Goal: Task Accomplishment & Management: Manage account settings

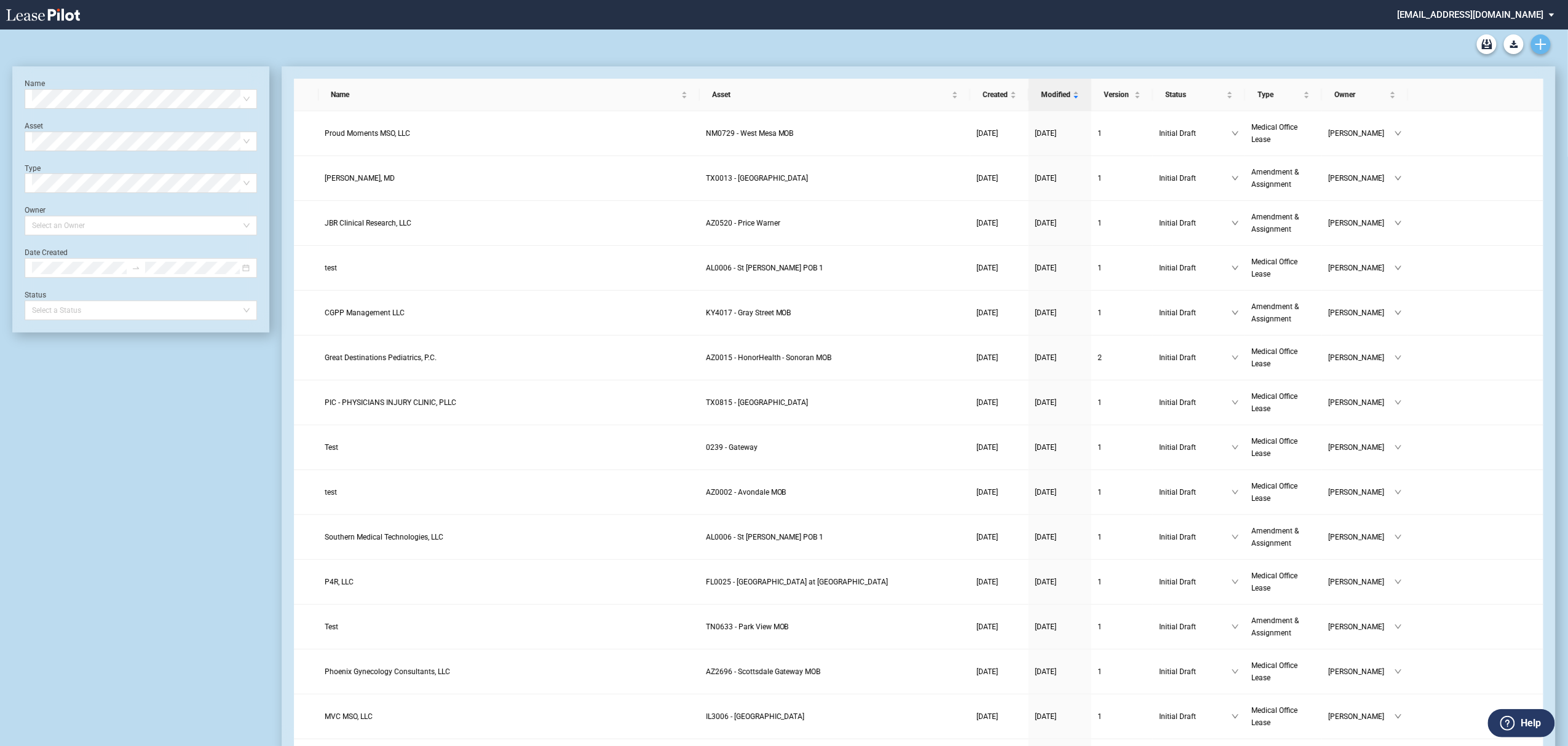
click at [1544, 39] on icon "Create new document" at bounding box center [1541, 44] width 11 height 11
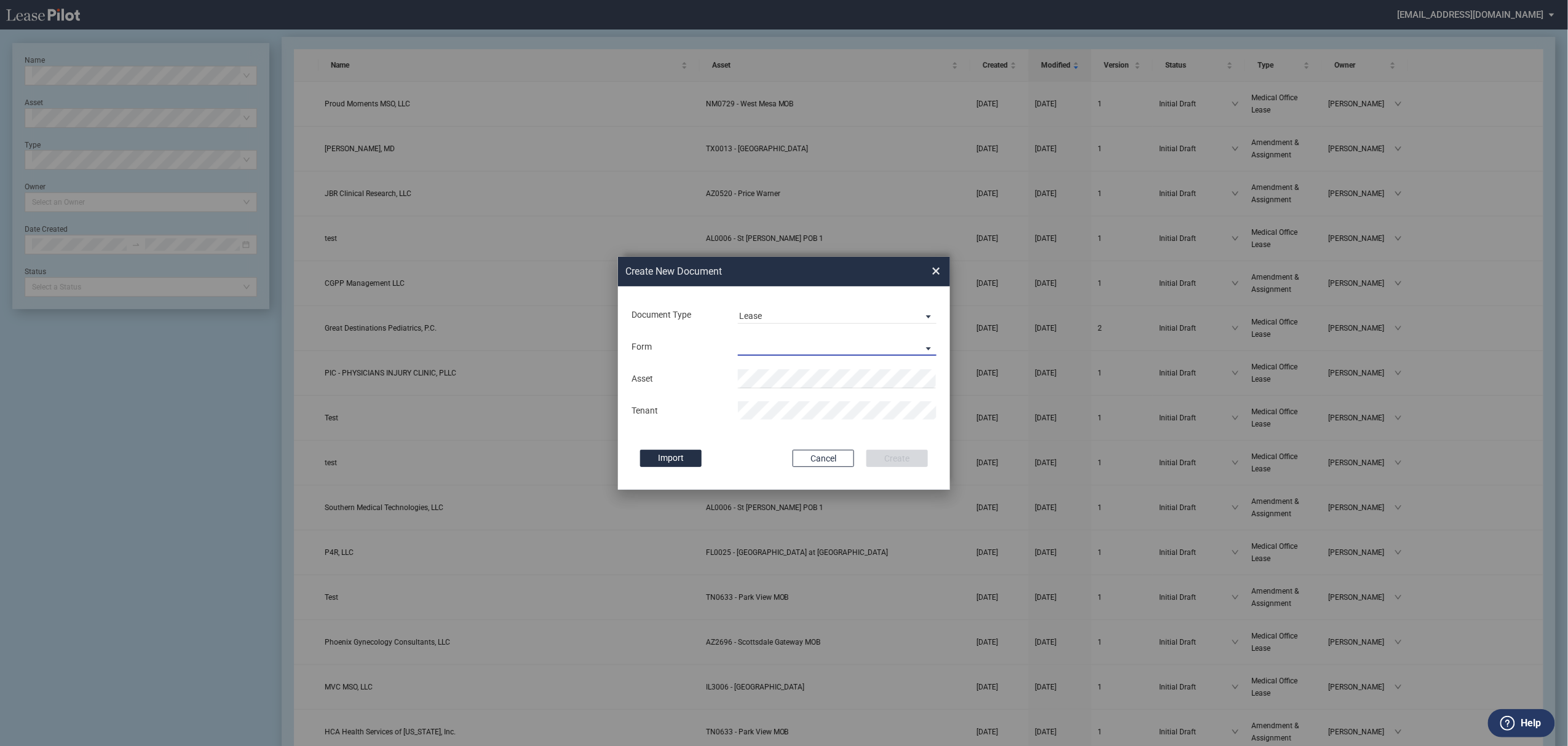
click at [762, 343] on md-select "Medical Office Lease Scottsdale Lease Louisville Lease 1370 Medical Place Lease…" at bounding box center [837, 346] width 199 height 18
click at [764, 343] on div "Medical Office Lease" at bounding box center [784, 347] width 90 height 13
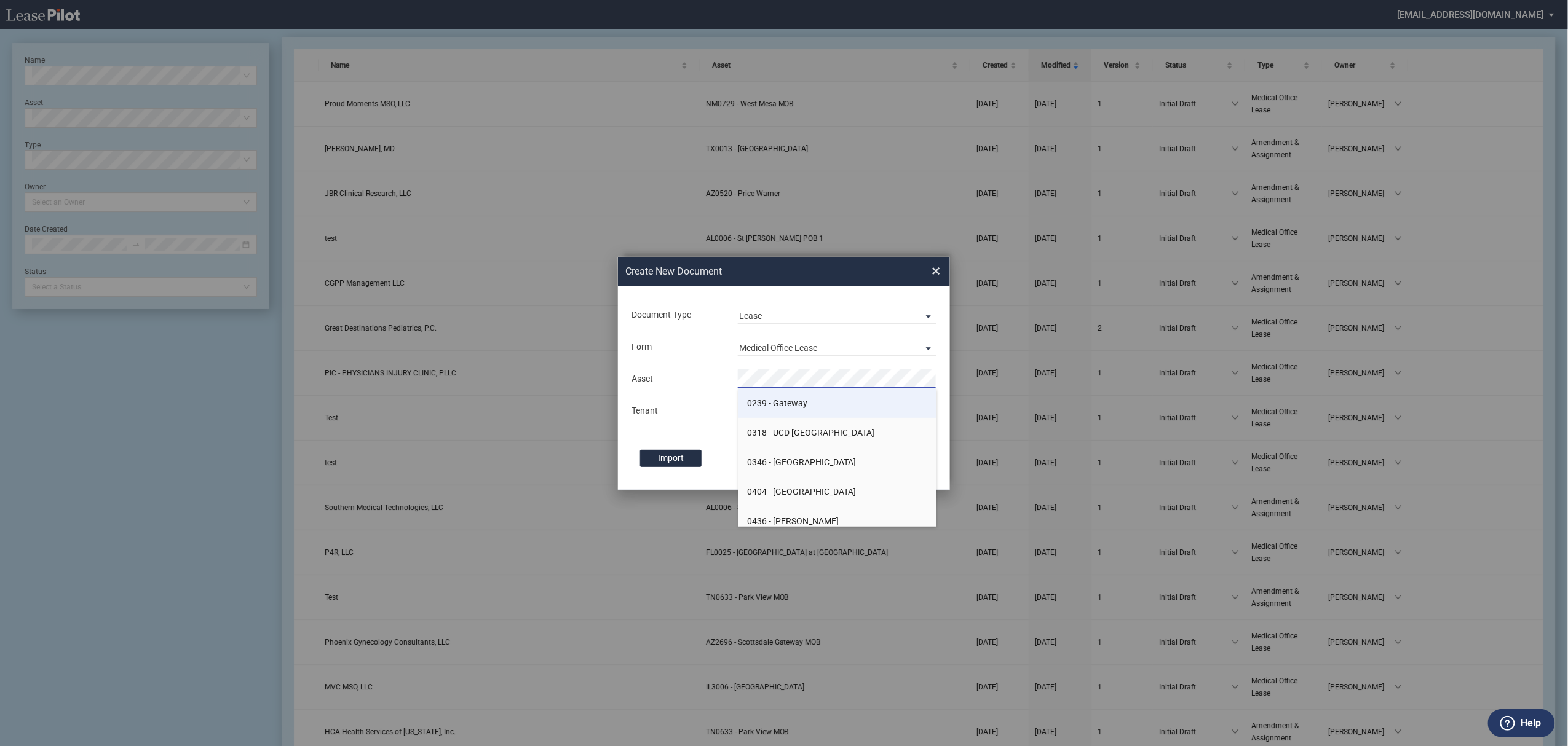
click at [771, 393] on li "0239 - Gateway" at bounding box center [837, 403] width 199 height 29
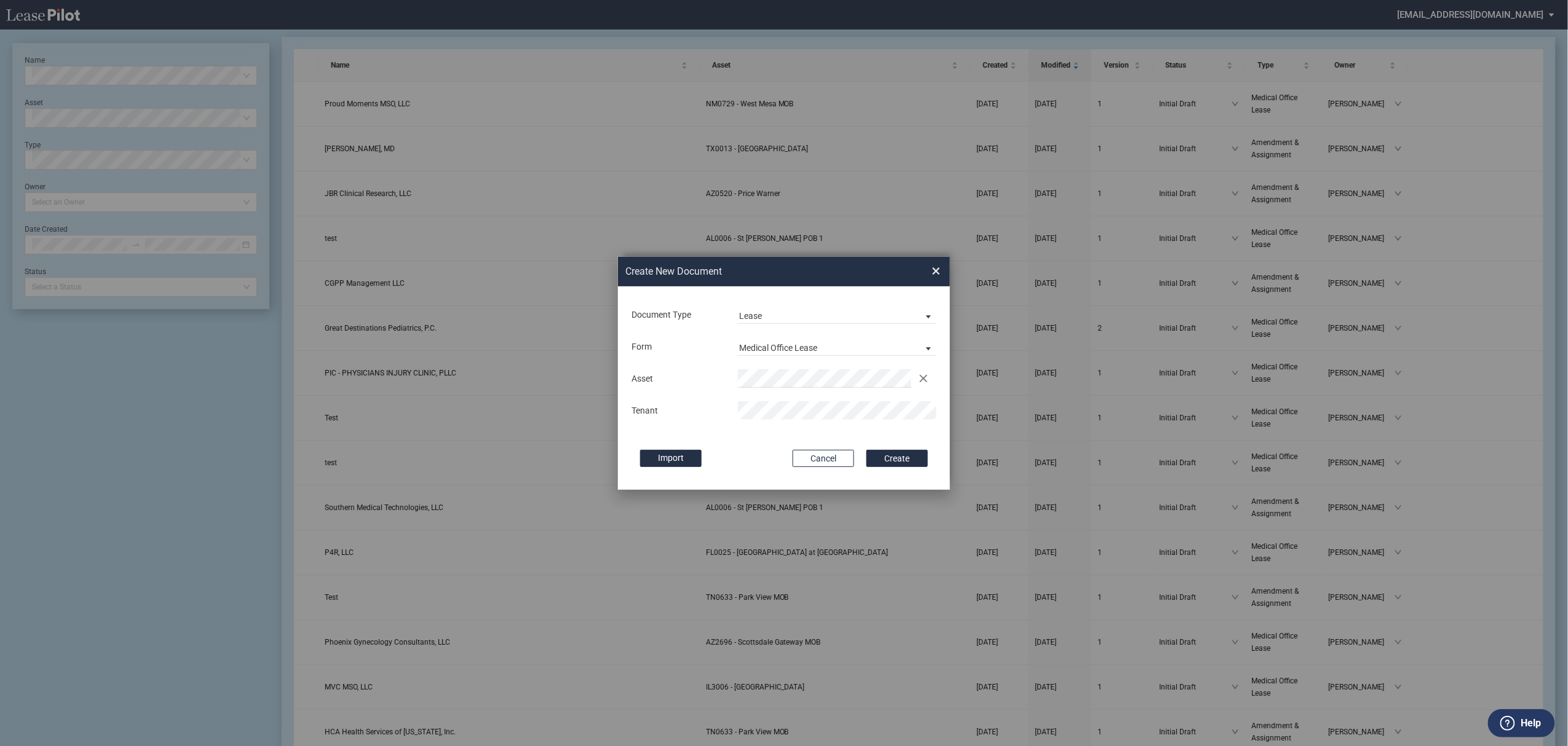
click at [867, 450] on button "Create" at bounding box center [898, 459] width 62 height 17
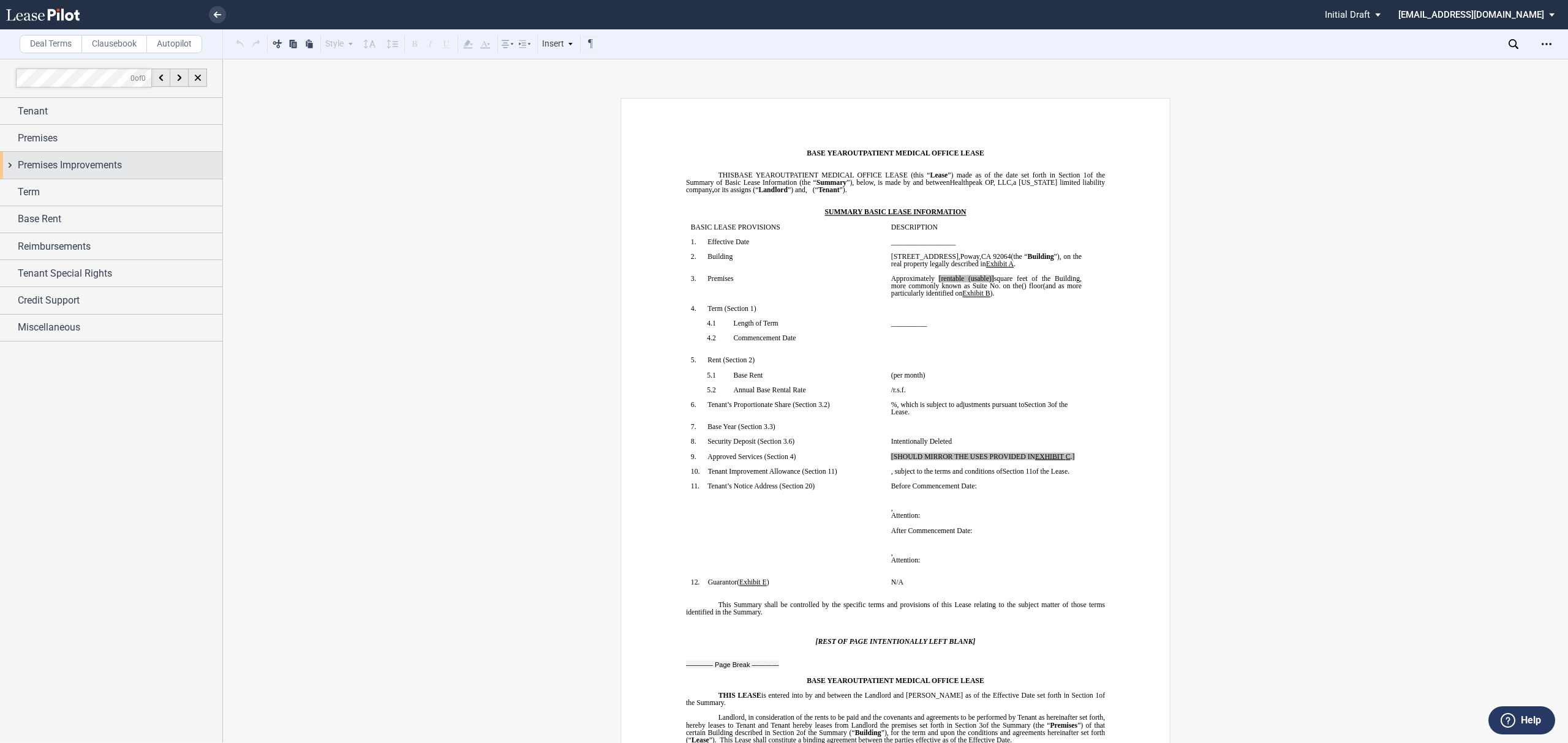
click at [150, 170] on div "Premises Improvements" at bounding box center [120, 165] width 204 height 15
click at [146, 168] on div "Premises Improvements" at bounding box center [120, 165] width 204 height 15
click at [145, 167] on div "Premises Improvements" at bounding box center [120, 165] width 204 height 15
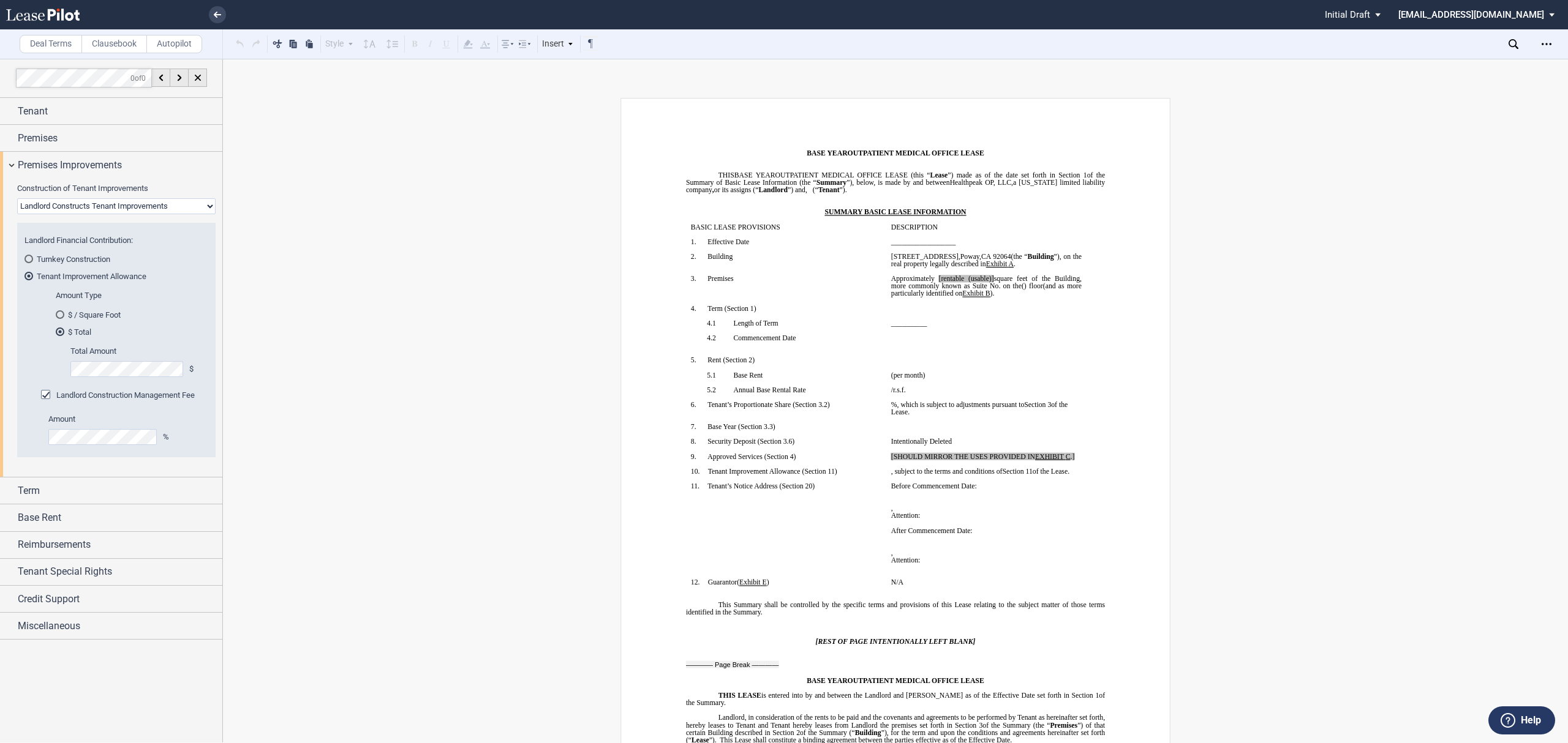
click at [123, 393] on span "Landlord Construction Management Fee" at bounding box center [125, 396] width 139 height 9
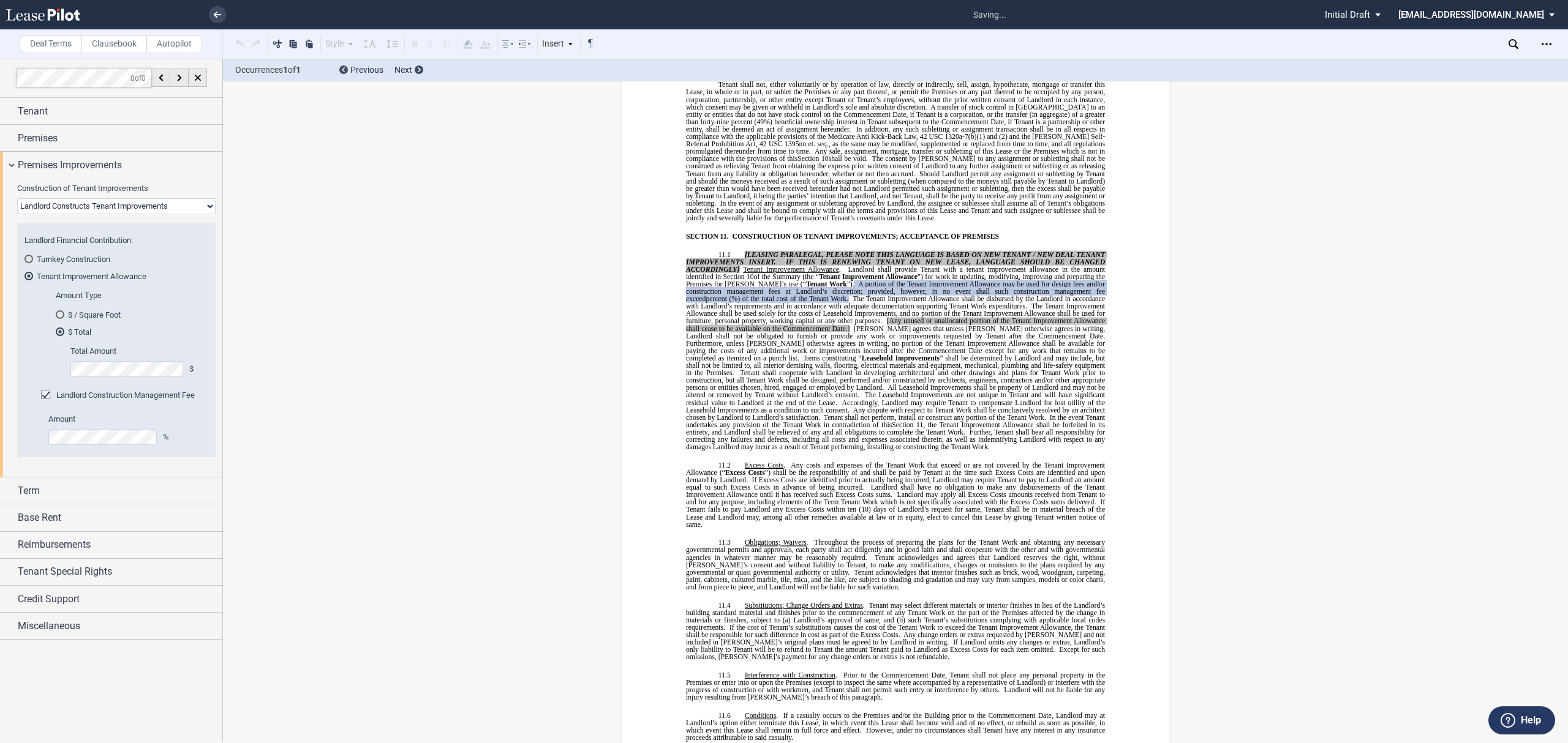
scroll to position [5600, 0]
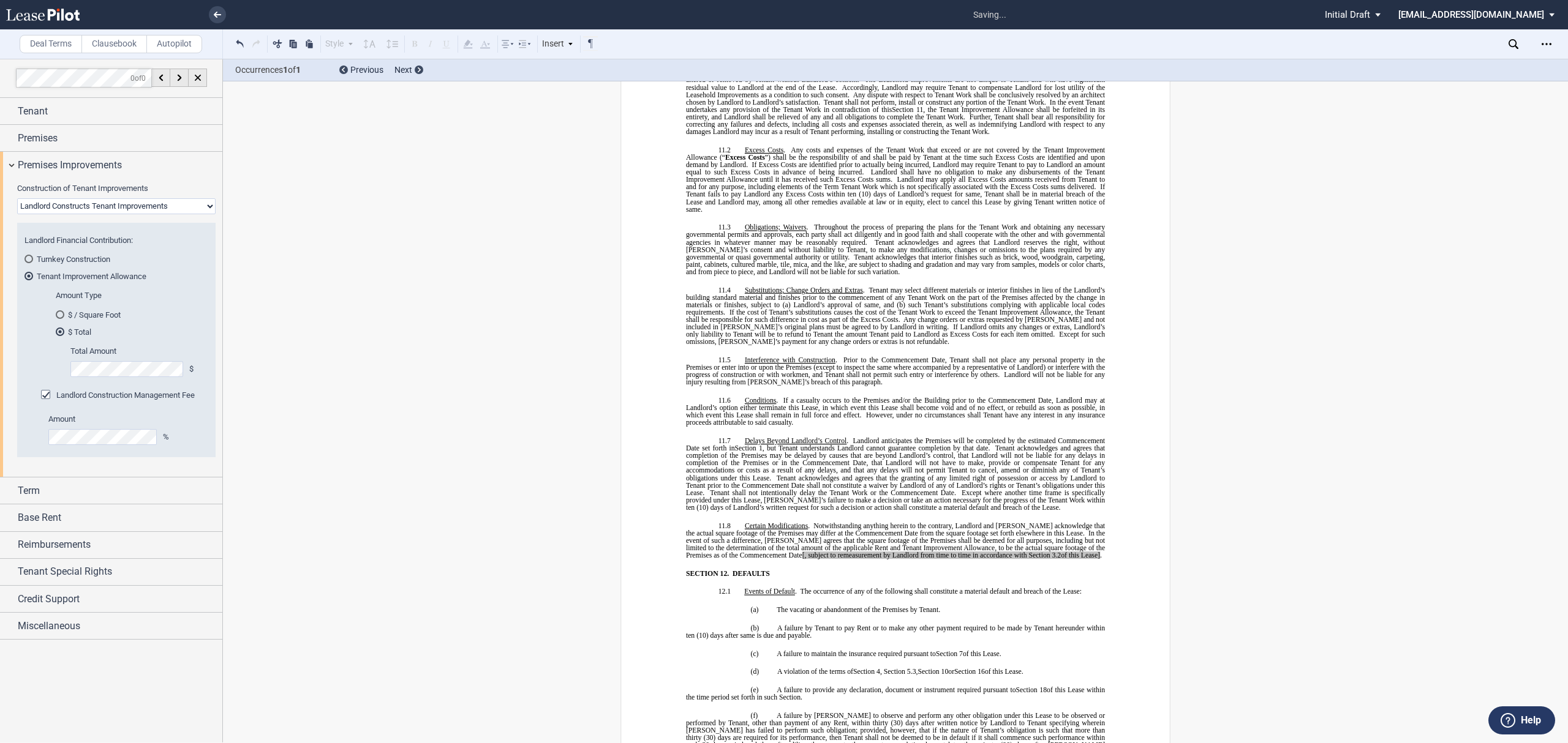
click at [123, 393] on span "Landlord Construction Management Fee" at bounding box center [125, 396] width 139 height 9
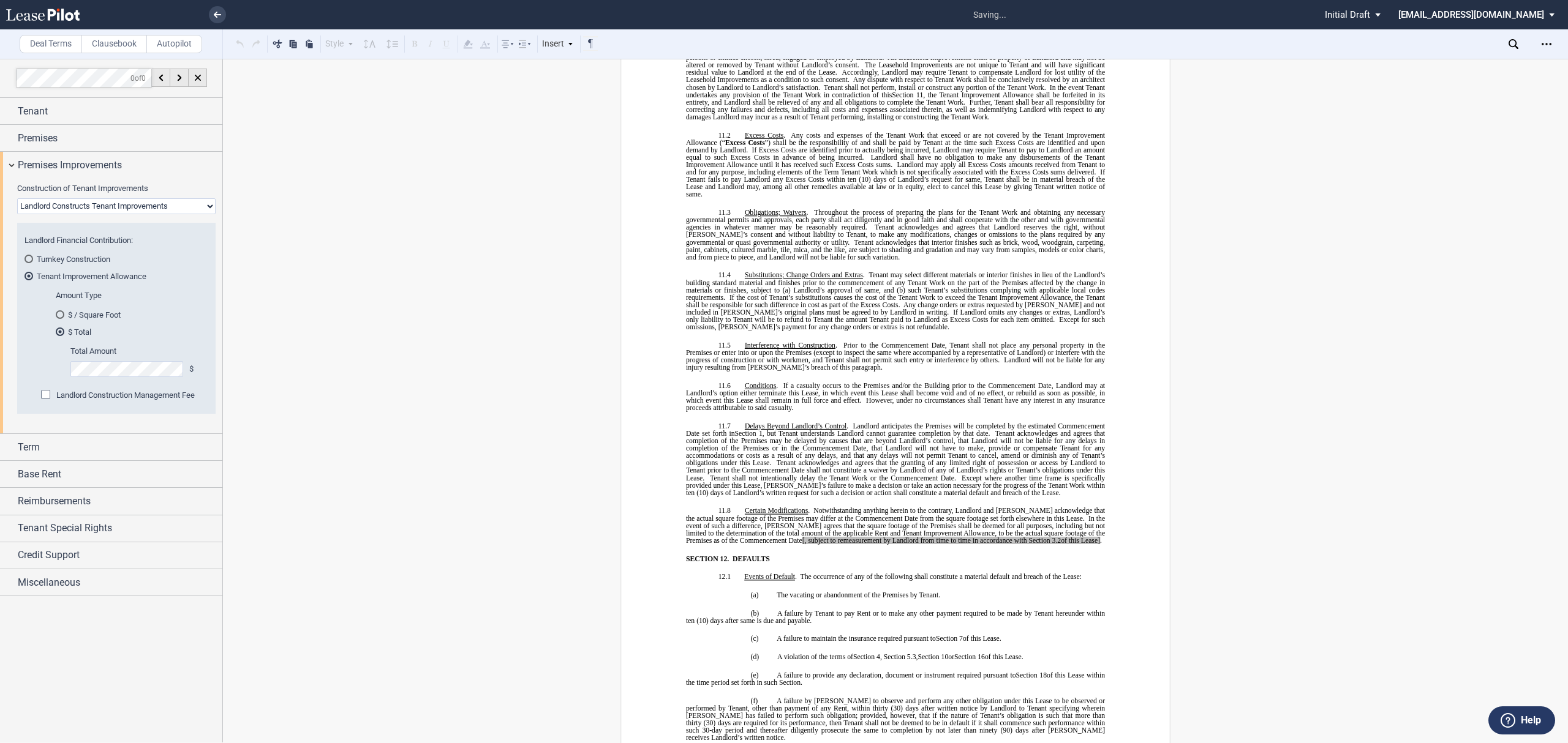
click at [123, 393] on span "Landlord Construction Management Fee" at bounding box center [125, 396] width 139 height 9
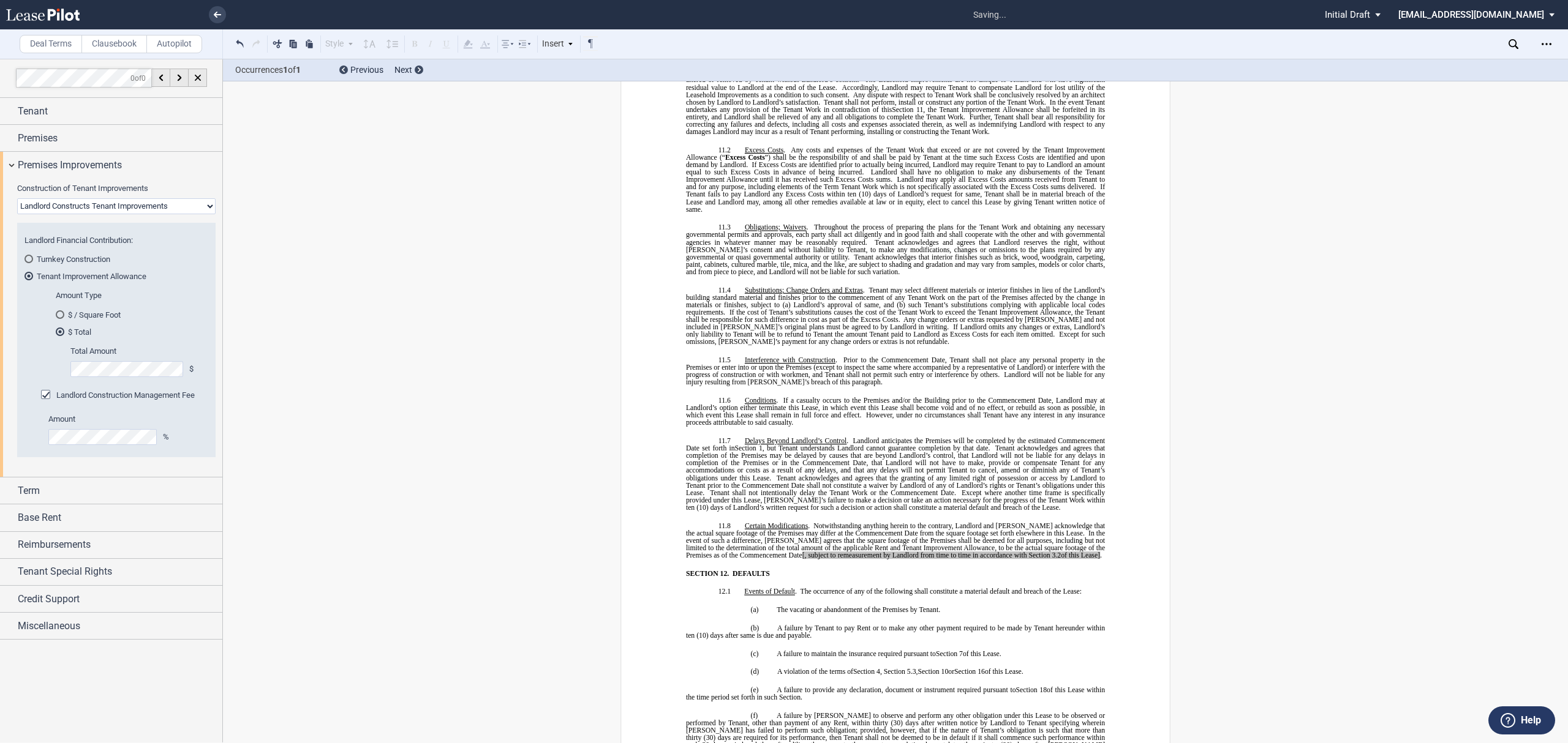
click at [91, 263] on md-radio-button "Turnkey Construction" at bounding box center [116, 259] width 184 height 11
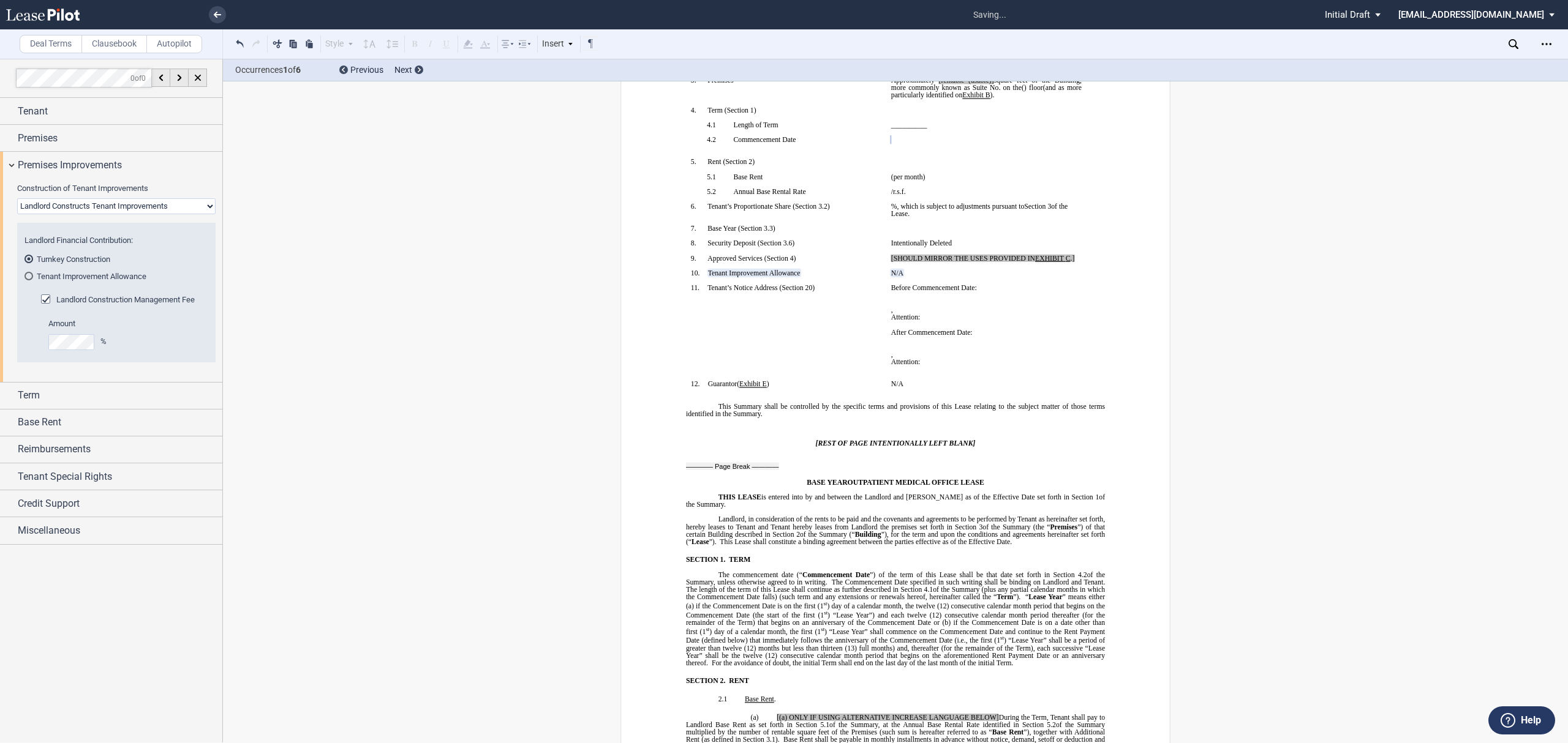
scroll to position [2, 0]
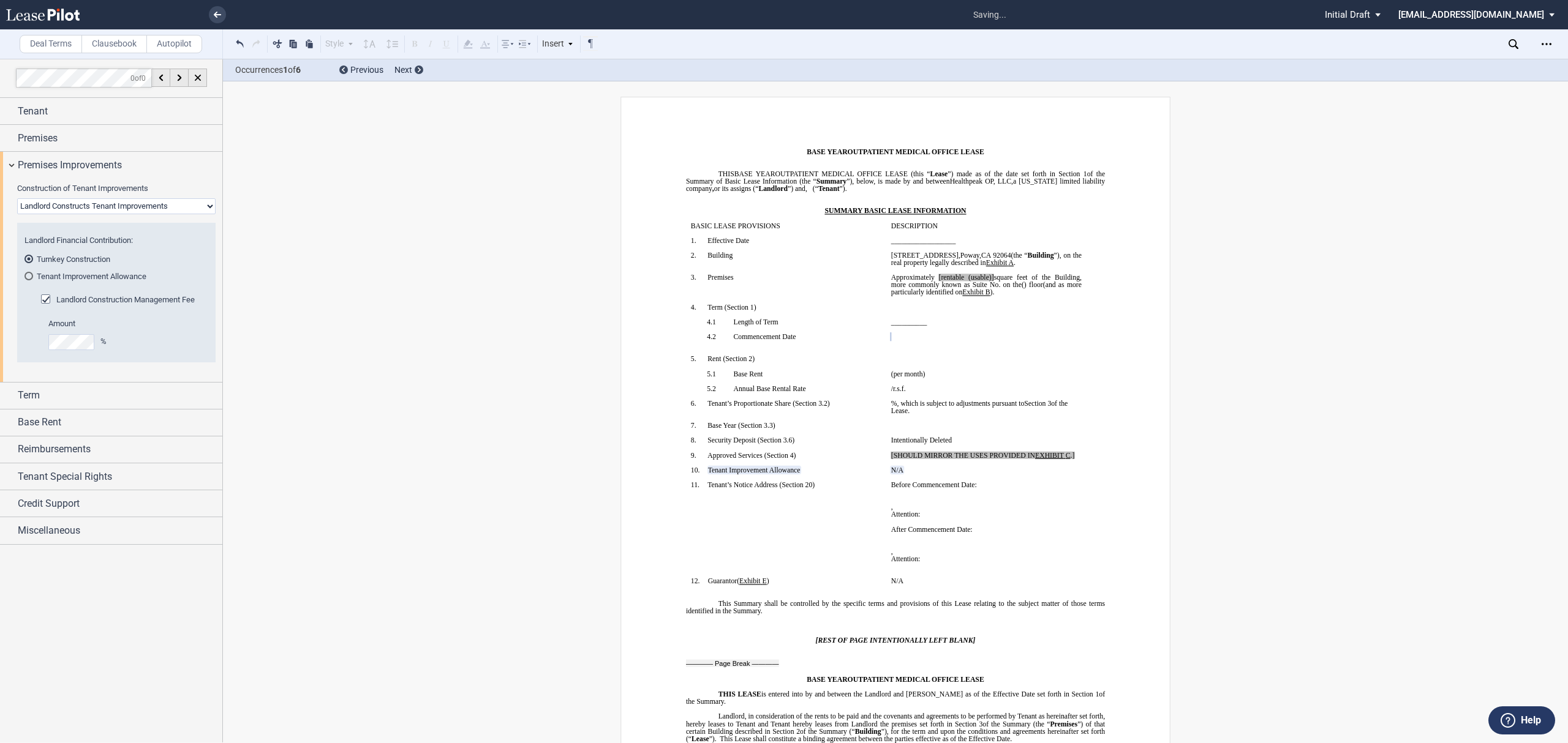
click at [109, 303] on span "Landlord Construction Management Fee" at bounding box center [125, 299] width 139 height 9
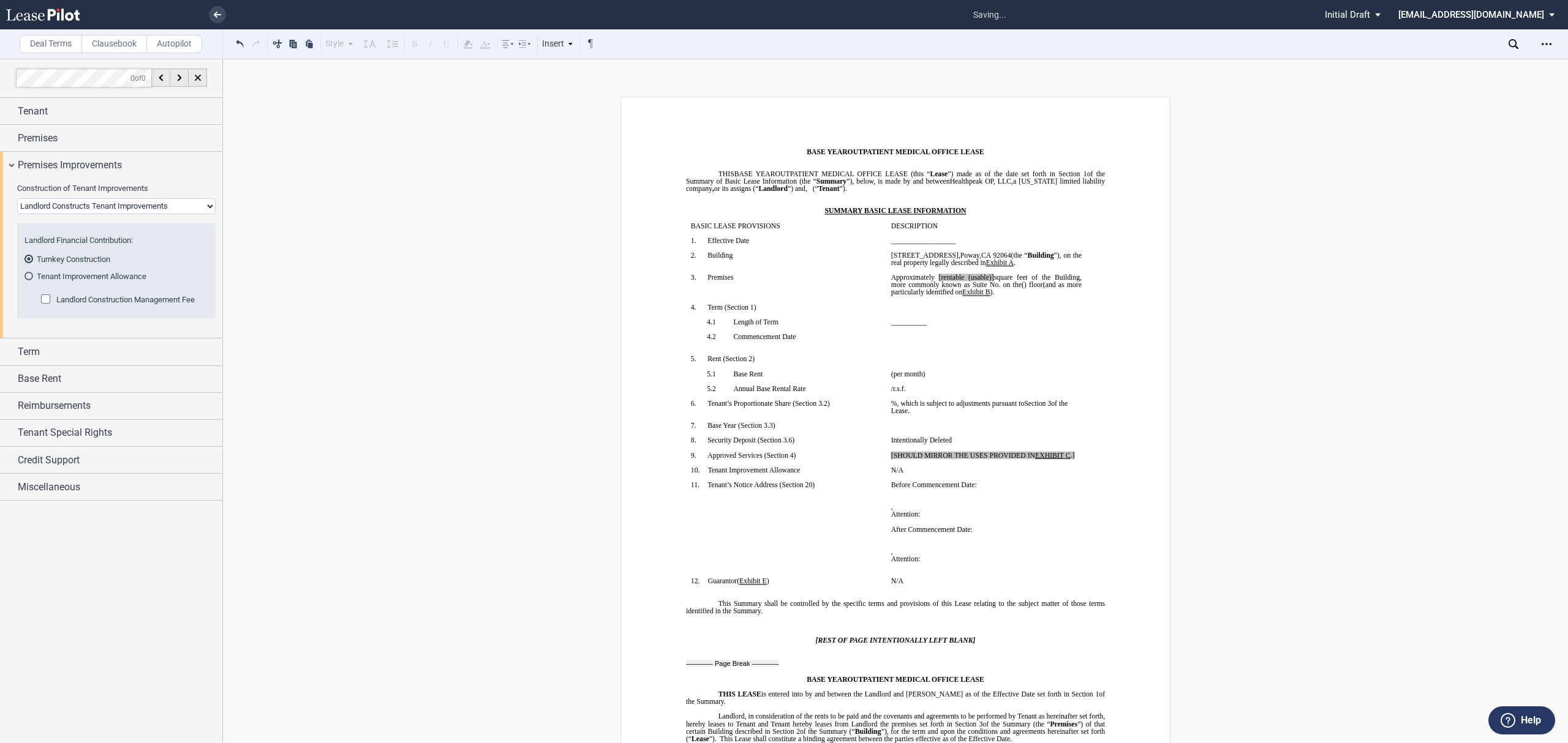
click at [109, 303] on span "Landlord Construction Management Fee" at bounding box center [125, 299] width 139 height 9
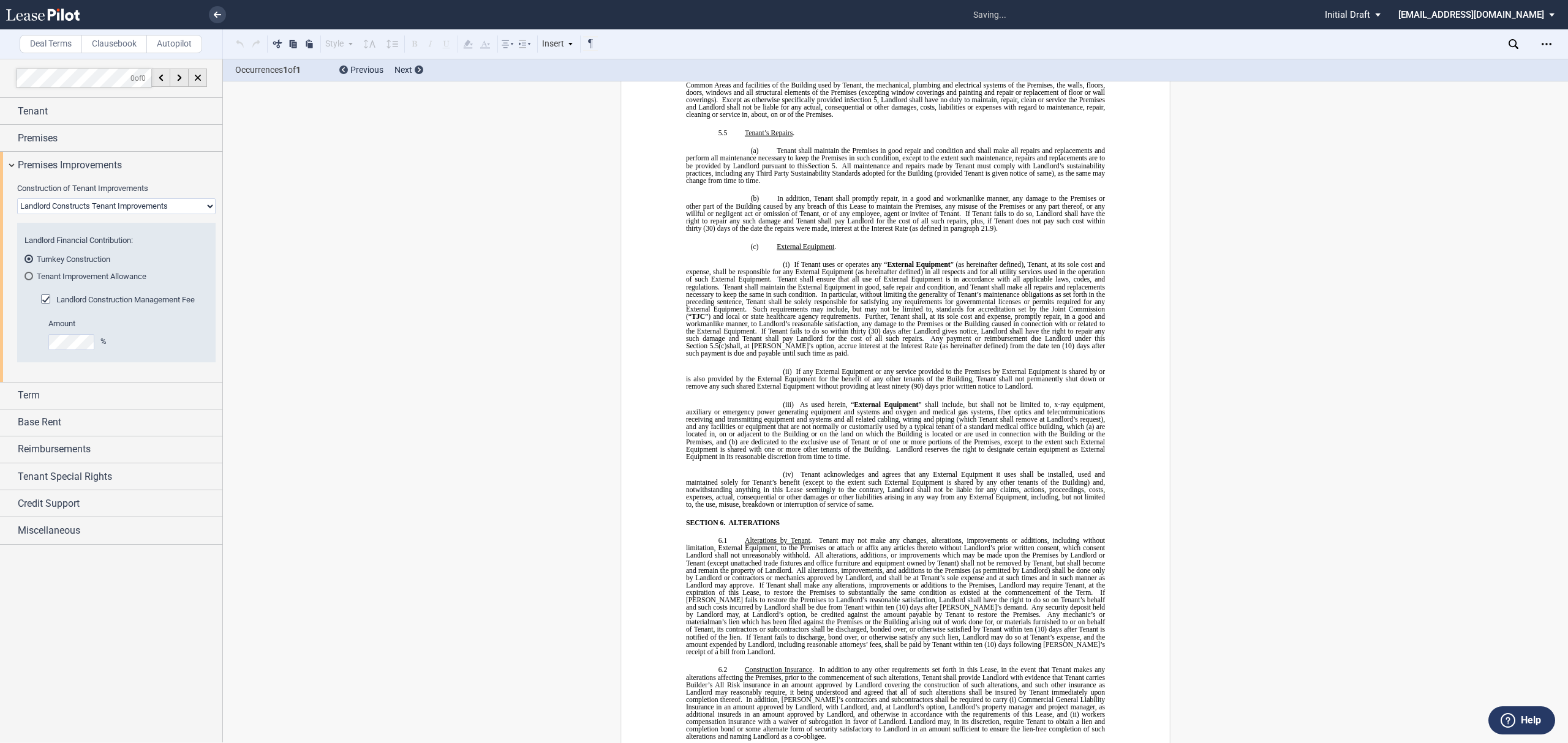
scroll to position [5669, 0]
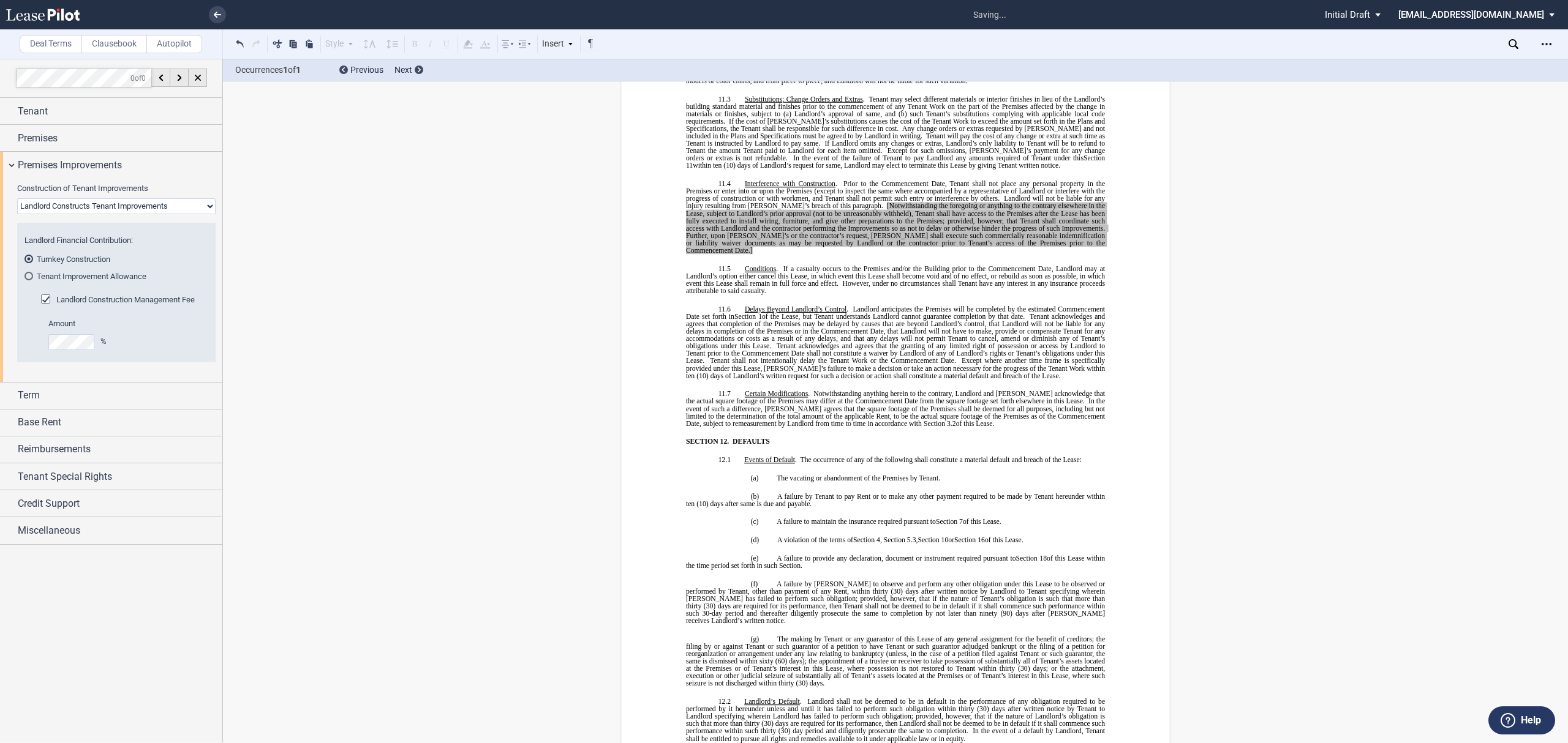
click at [109, 303] on span "Landlord Construction Management Fee" at bounding box center [125, 299] width 139 height 9
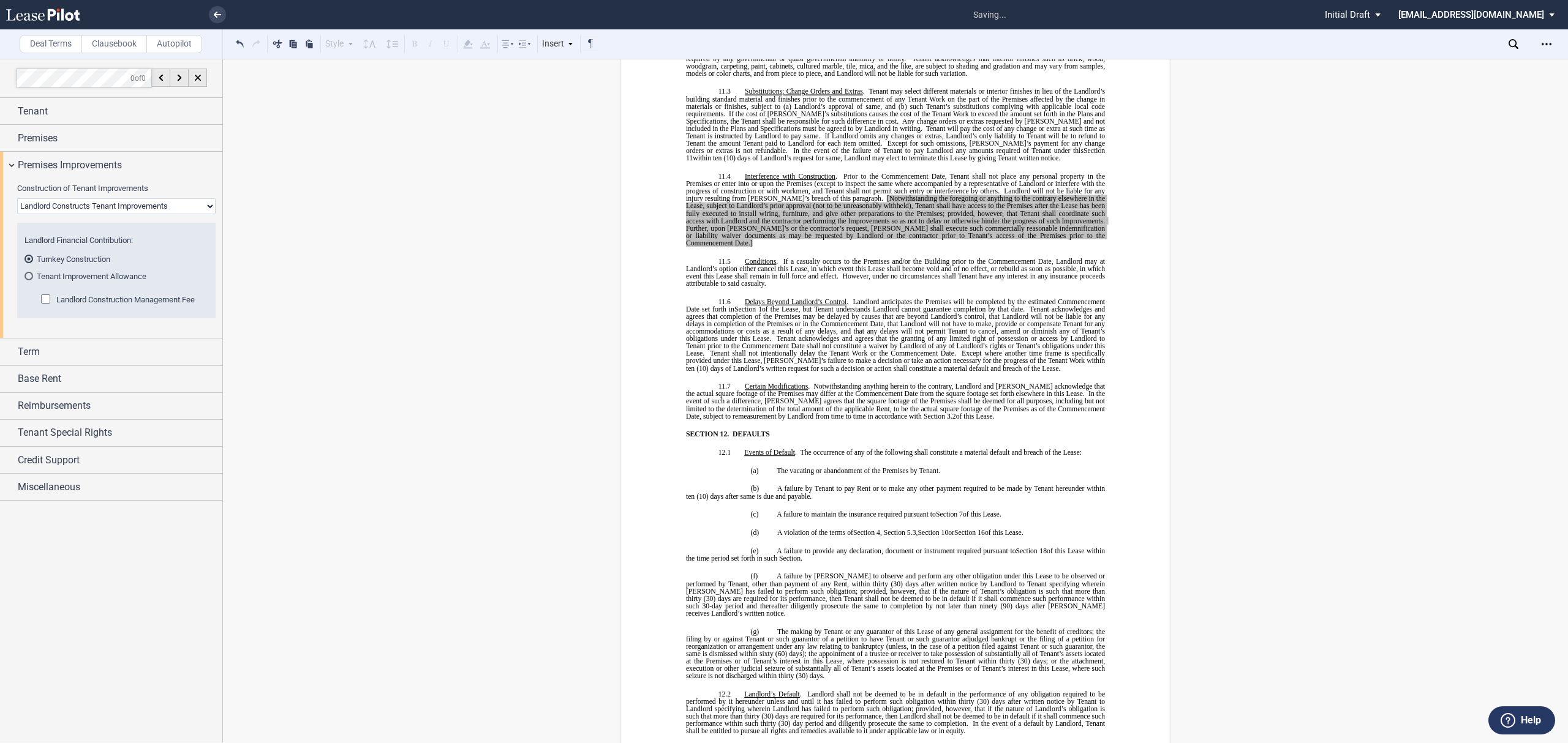
click at [109, 303] on span "Landlord Construction Management Fee" at bounding box center [125, 299] width 139 height 9
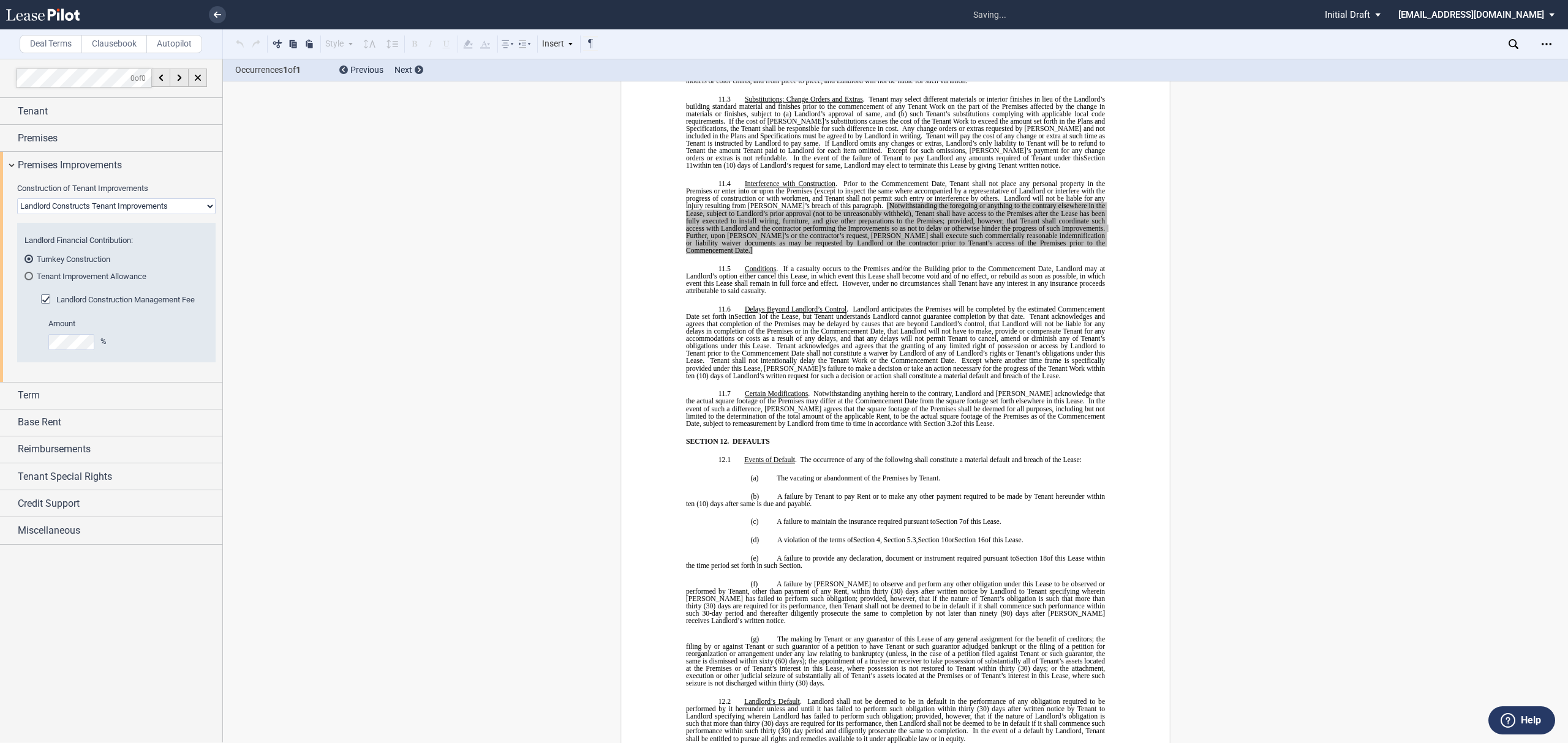
click at [109, 303] on span "Landlord Construction Management Fee" at bounding box center [125, 299] width 139 height 9
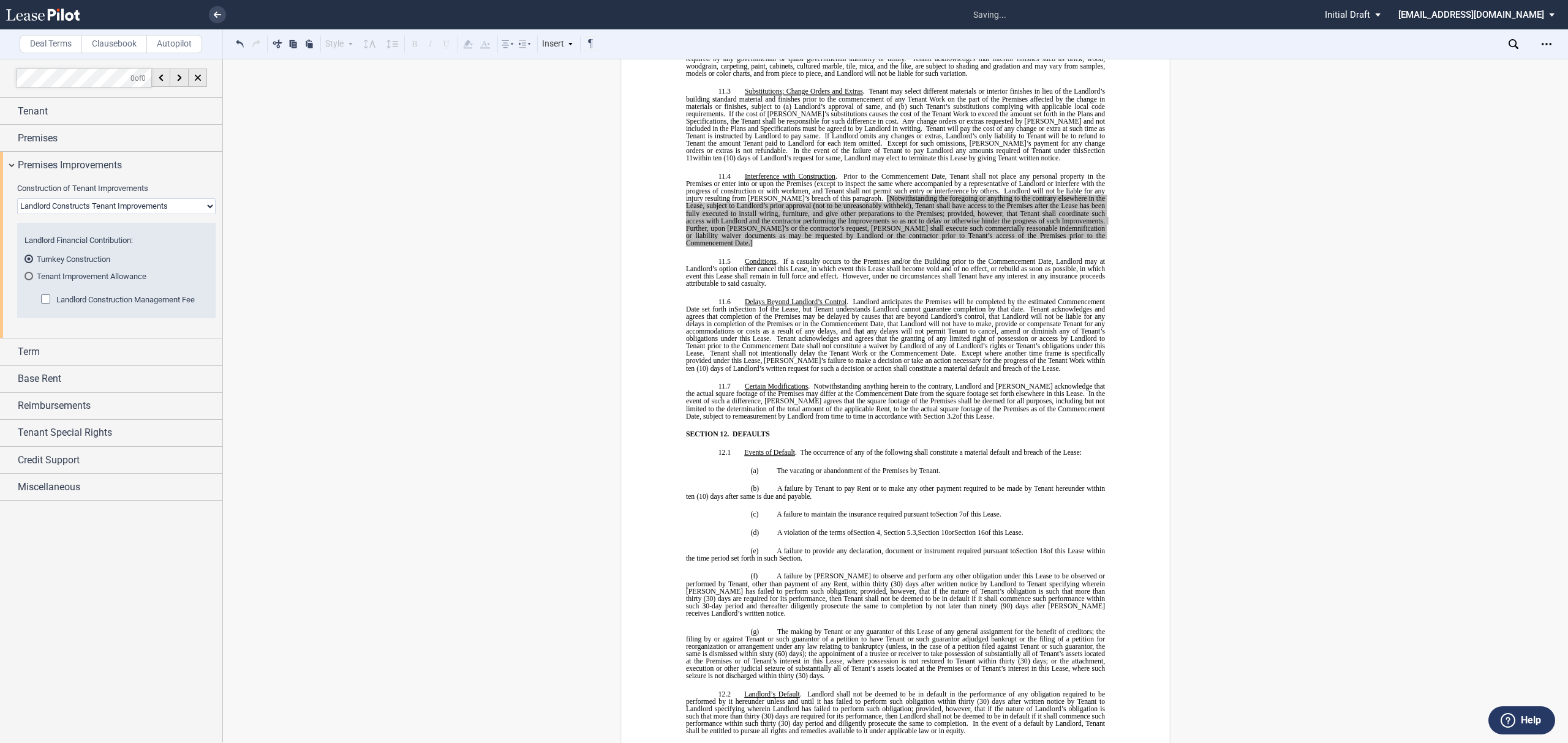
click at [109, 303] on span "Landlord Construction Management Fee" at bounding box center [125, 299] width 139 height 9
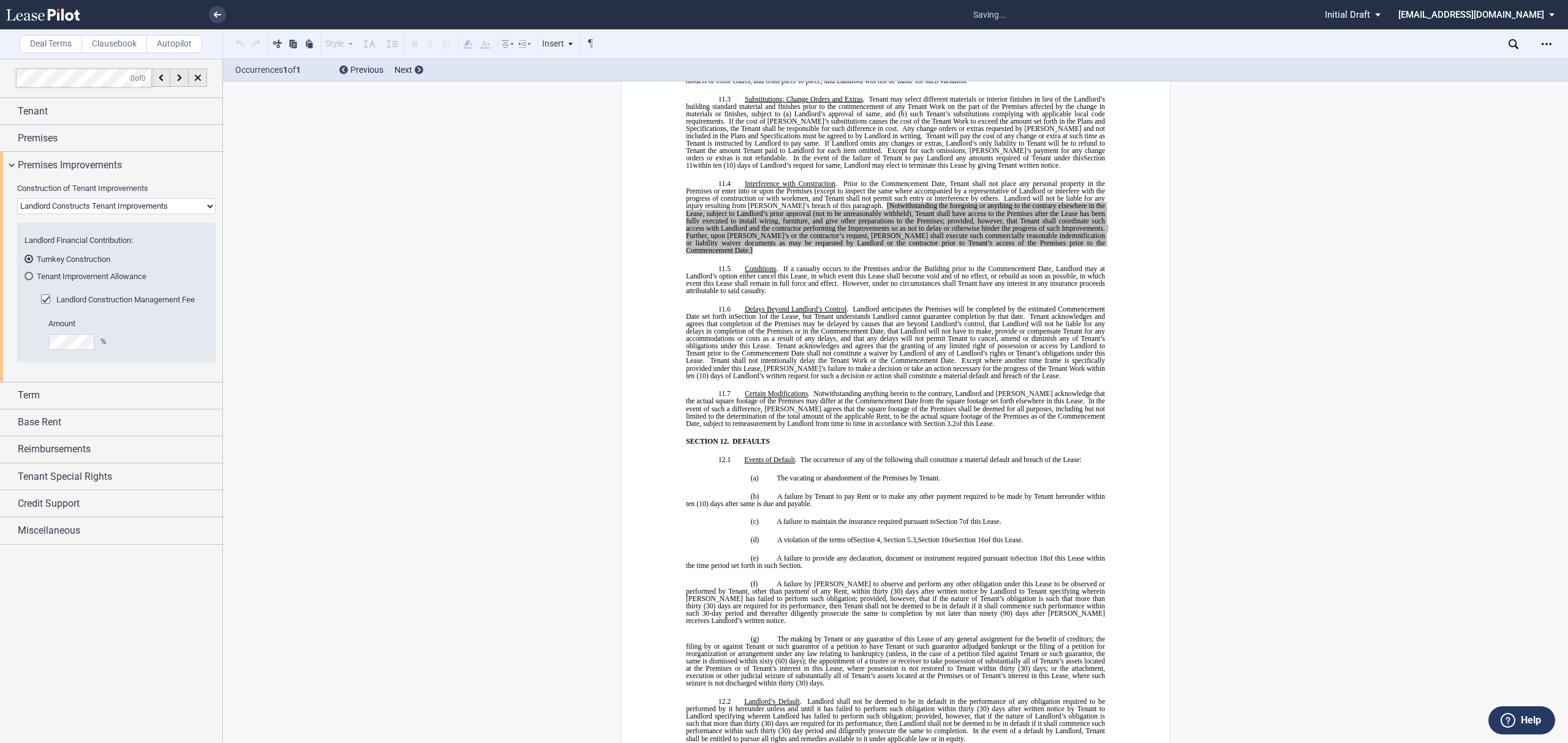
click at [106, 206] on select "Landlord Constructs Tenant Improvements Tenant Constructs Tenant Improvements "…" at bounding box center [117, 206] width 199 height 16
select select "tenant"
click at [17, 199] on select "Landlord Constructs Tenant Improvements Tenant Constructs Tenant Improvements "…" at bounding box center [117, 206] width 199 height 16
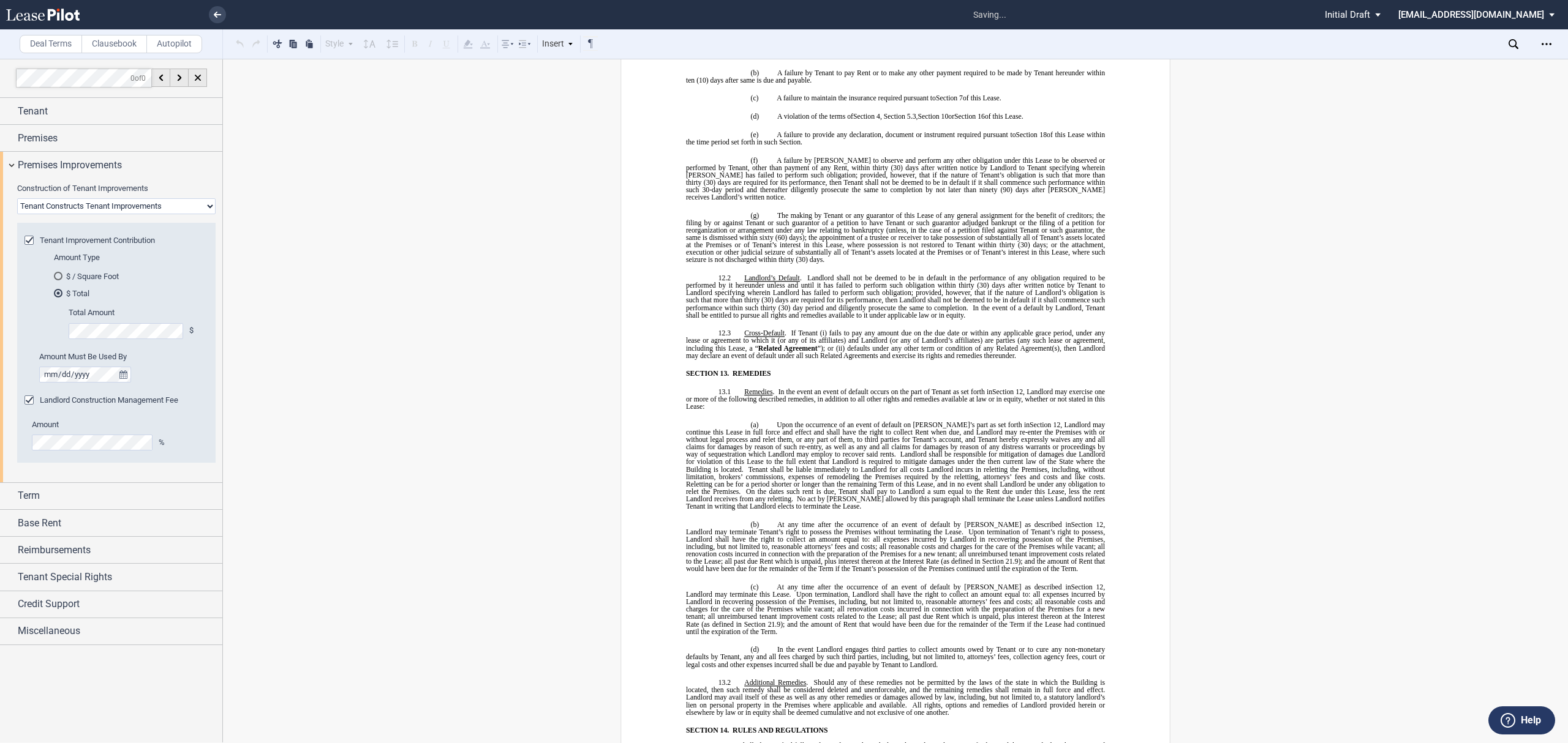
scroll to position [5718, 0]
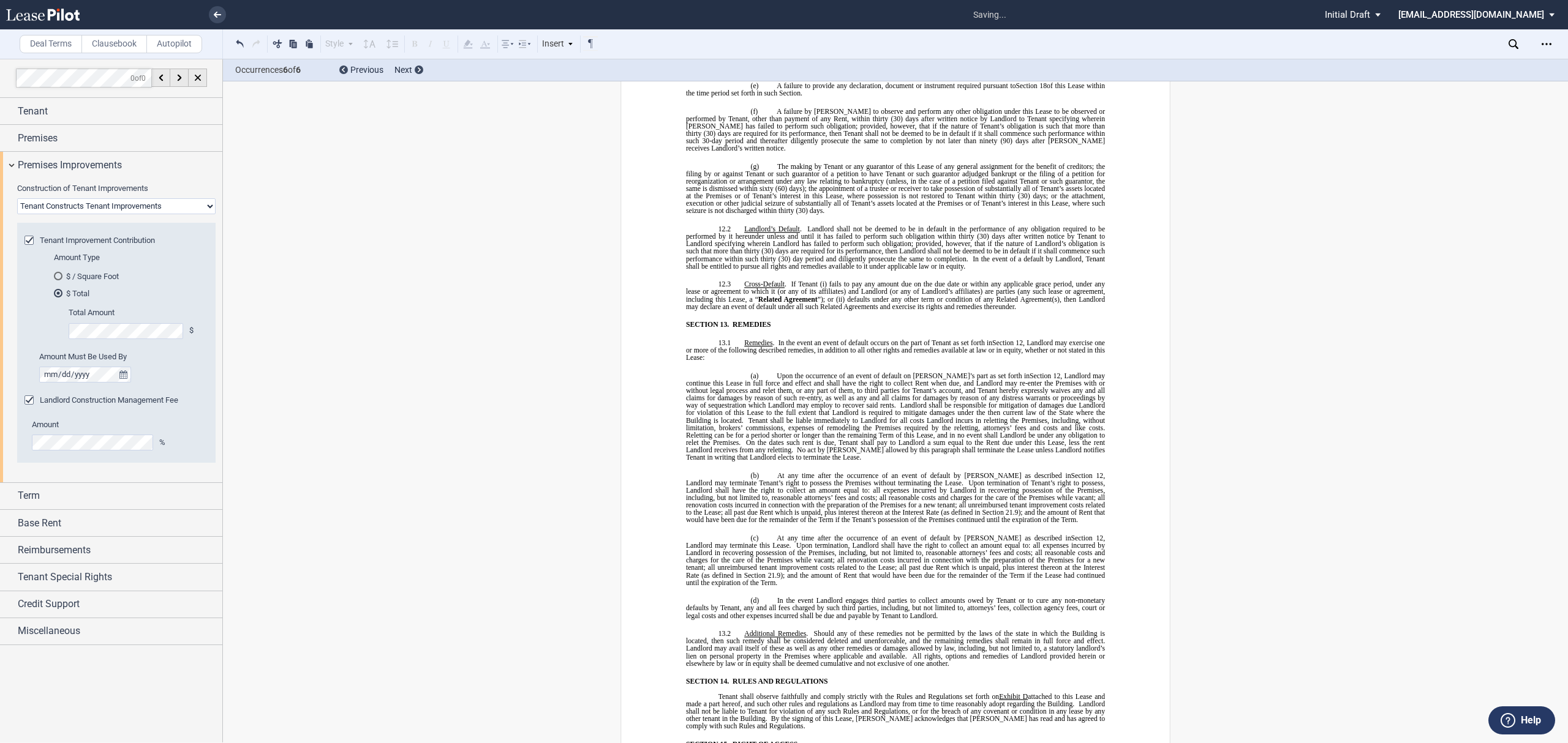
click at [99, 400] on span "Landlord Construction Management Fee" at bounding box center [109, 400] width 139 height 9
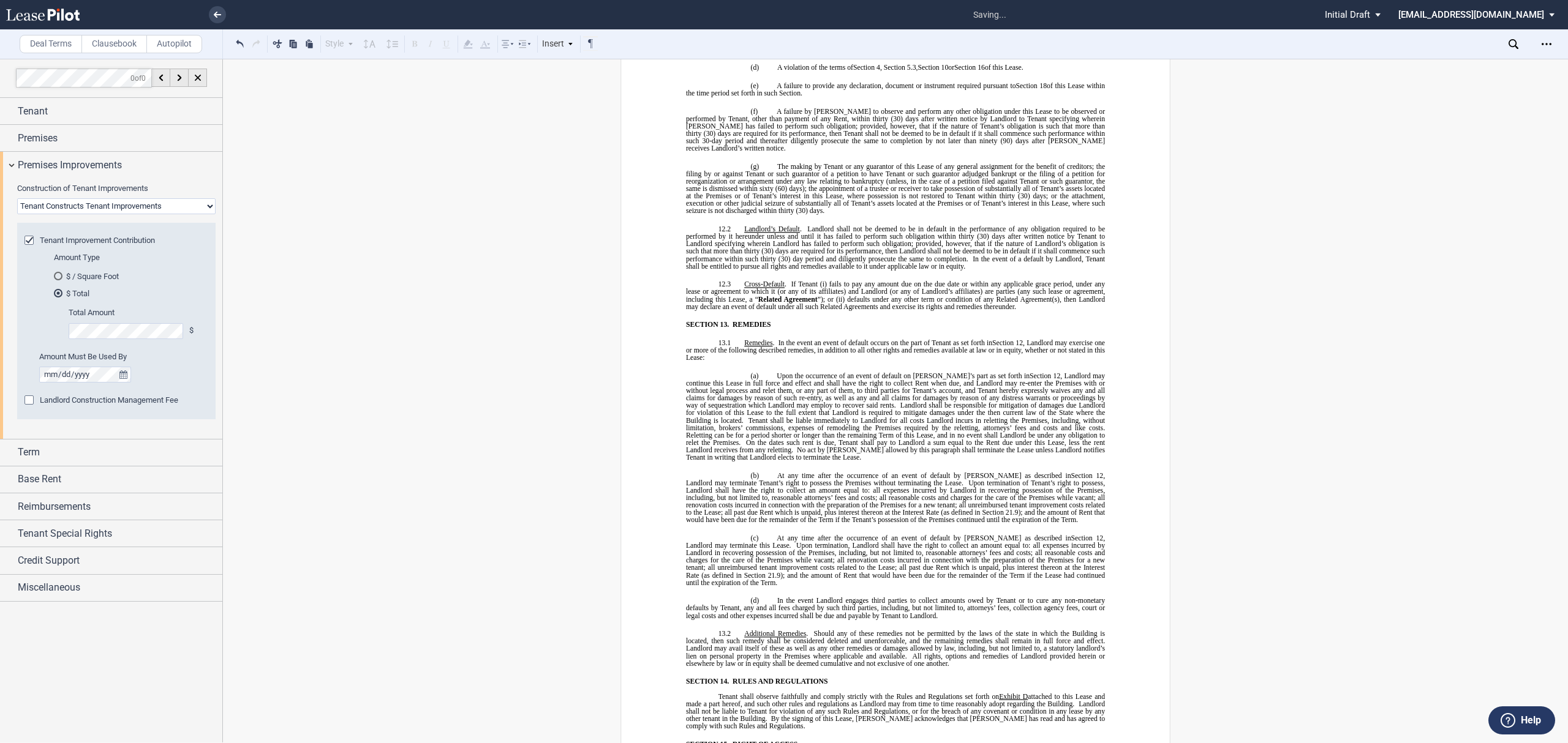
click at [99, 400] on span "Landlord Construction Management Fee" at bounding box center [109, 400] width 139 height 9
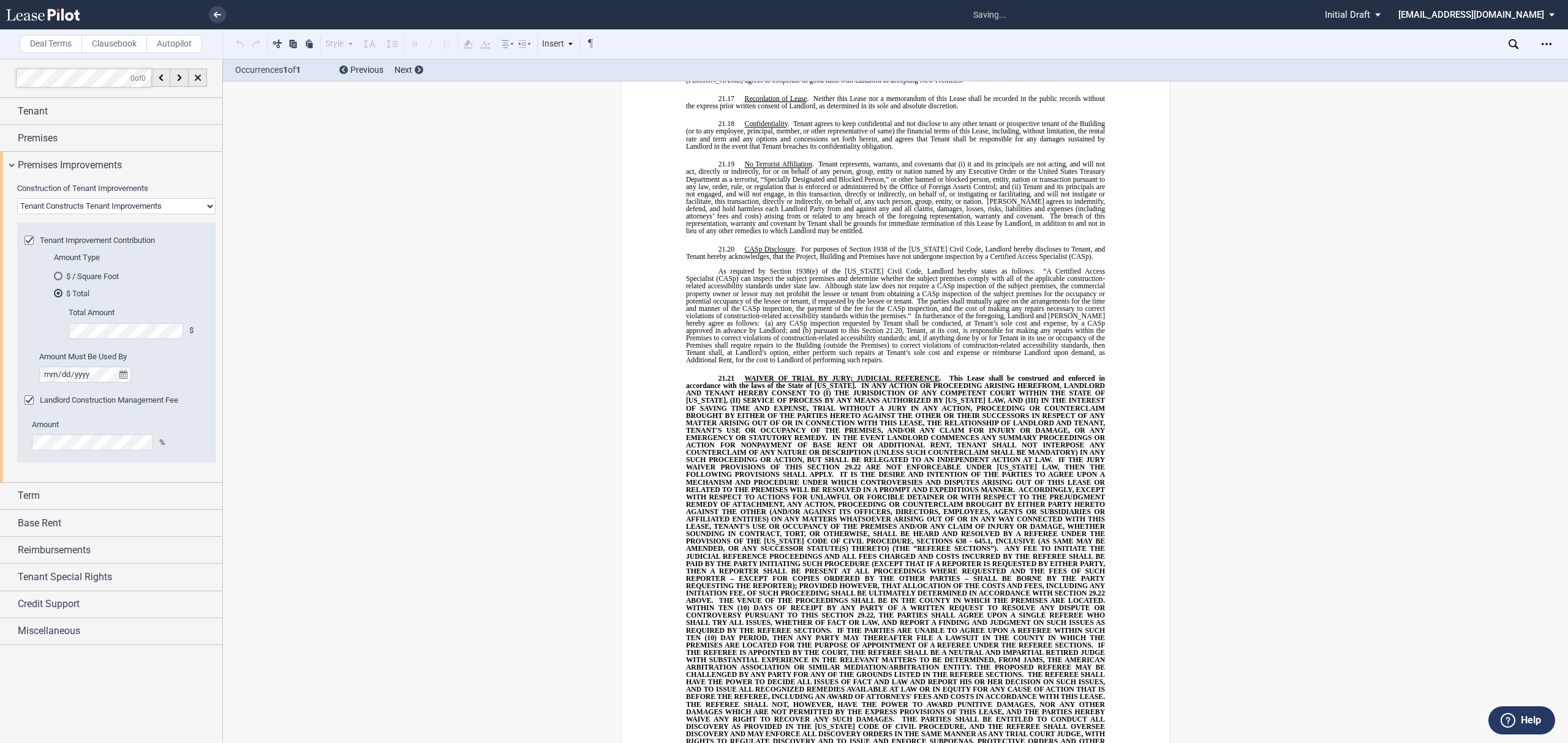
scroll to position [10373, 0]
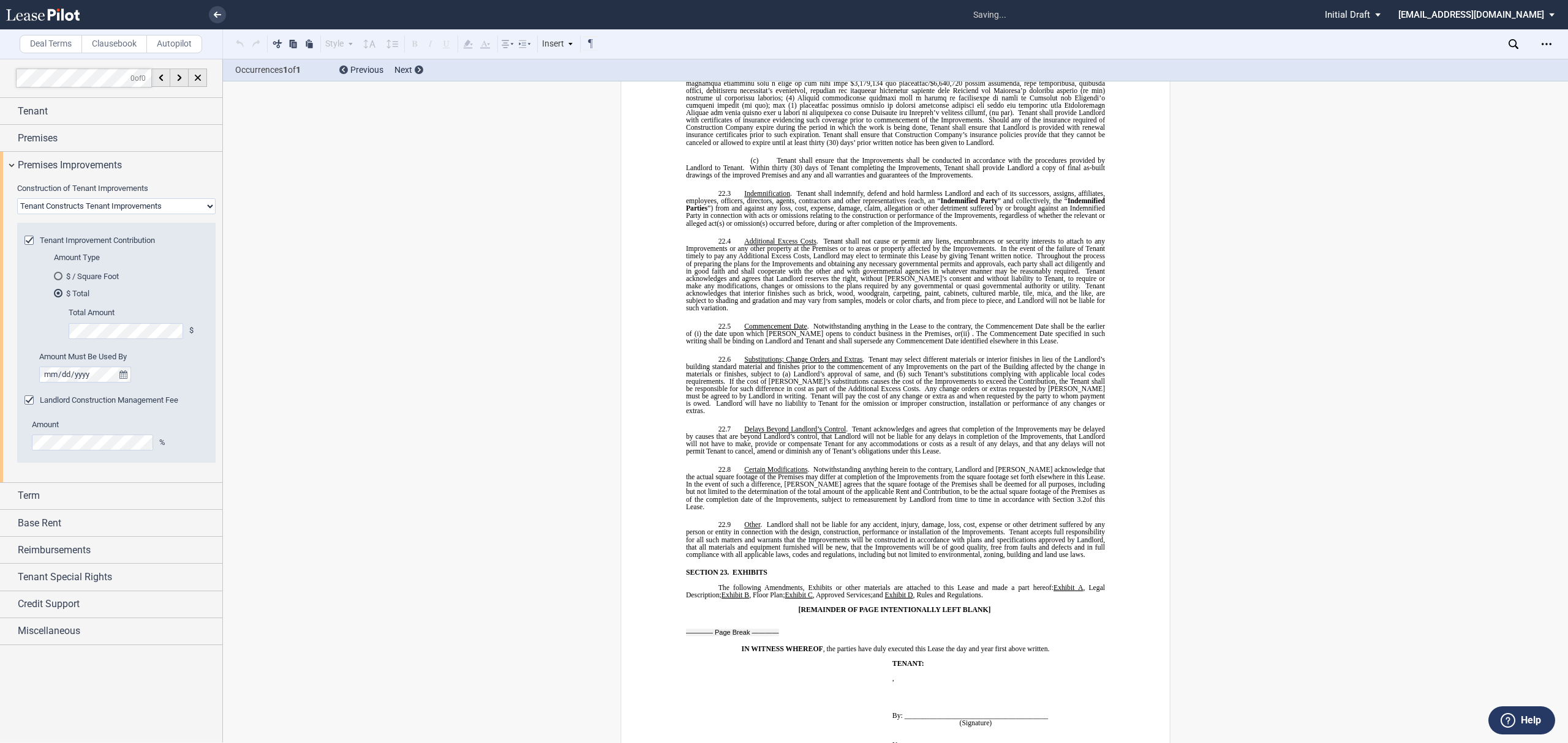
click at [99, 400] on span "Landlord Construction Management Fee" at bounding box center [109, 400] width 139 height 9
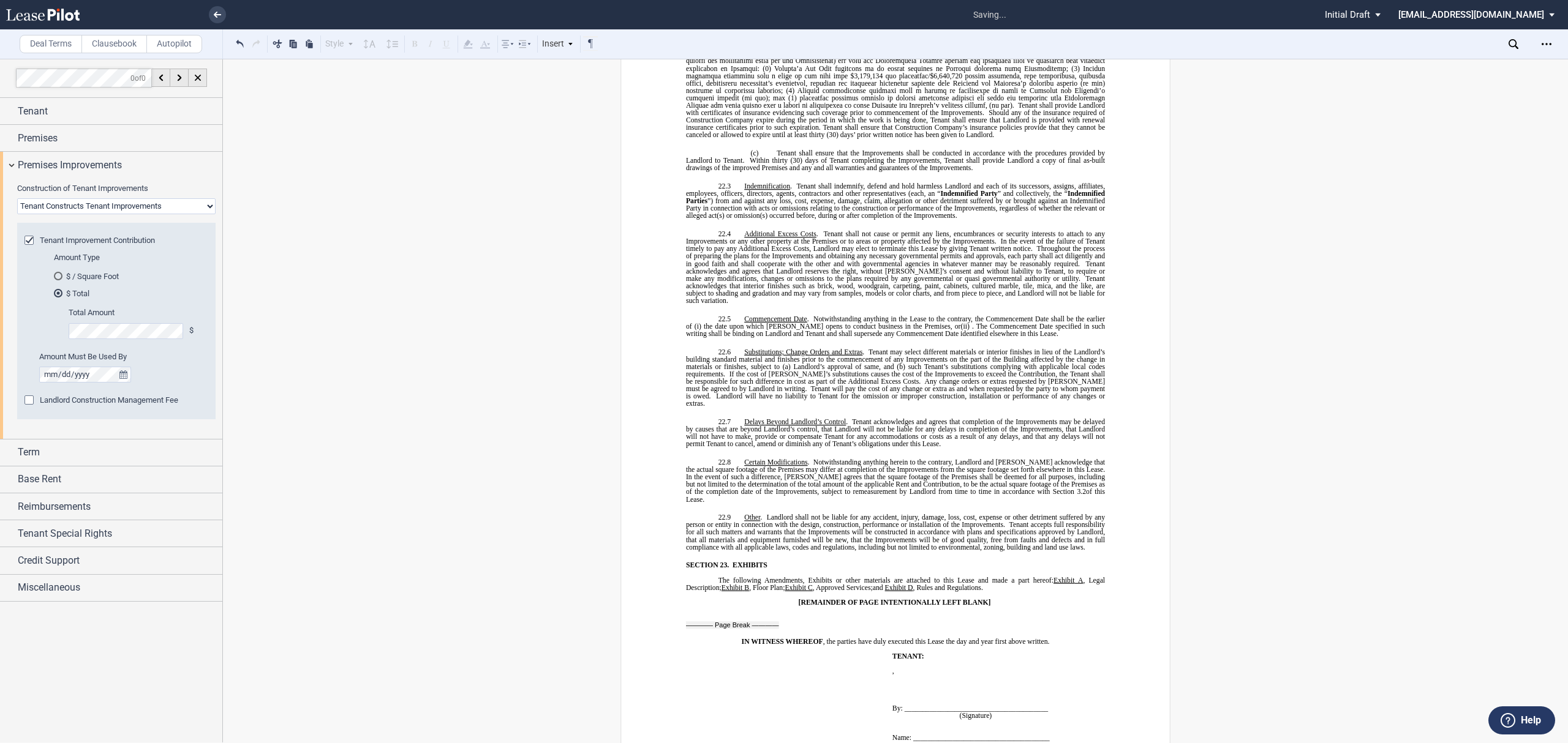
click at [99, 400] on span "Landlord Construction Management Fee" at bounding box center [109, 400] width 139 height 9
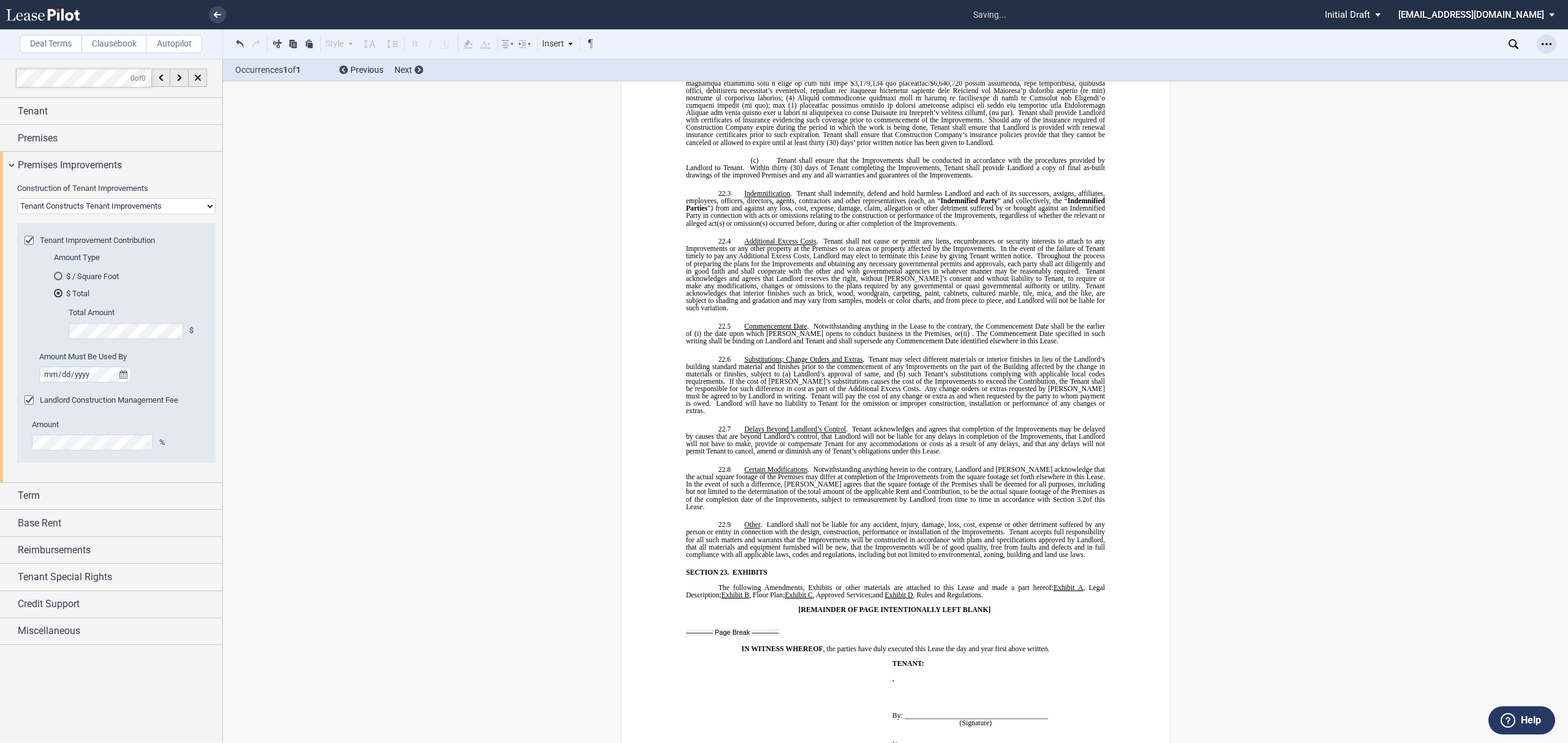
click at [1544, 43] on icon "Open Lease options menu" at bounding box center [1546, 44] width 9 height 9
click at [1488, 64] on div "Download" at bounding box center [1476, 65] width 150 height 10
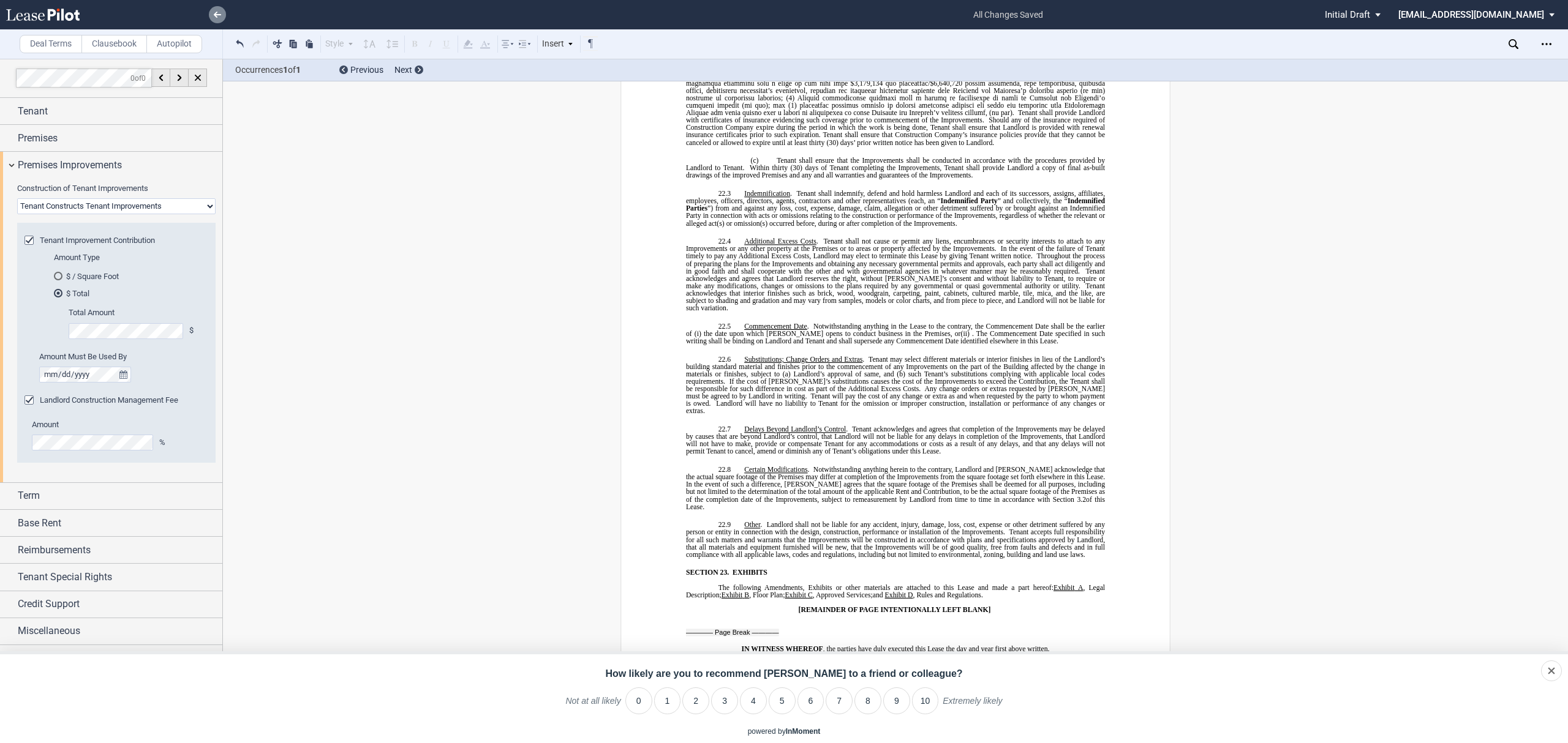
click at [214, 12] on icon at bounding box center [217, 15] width 7 height 6
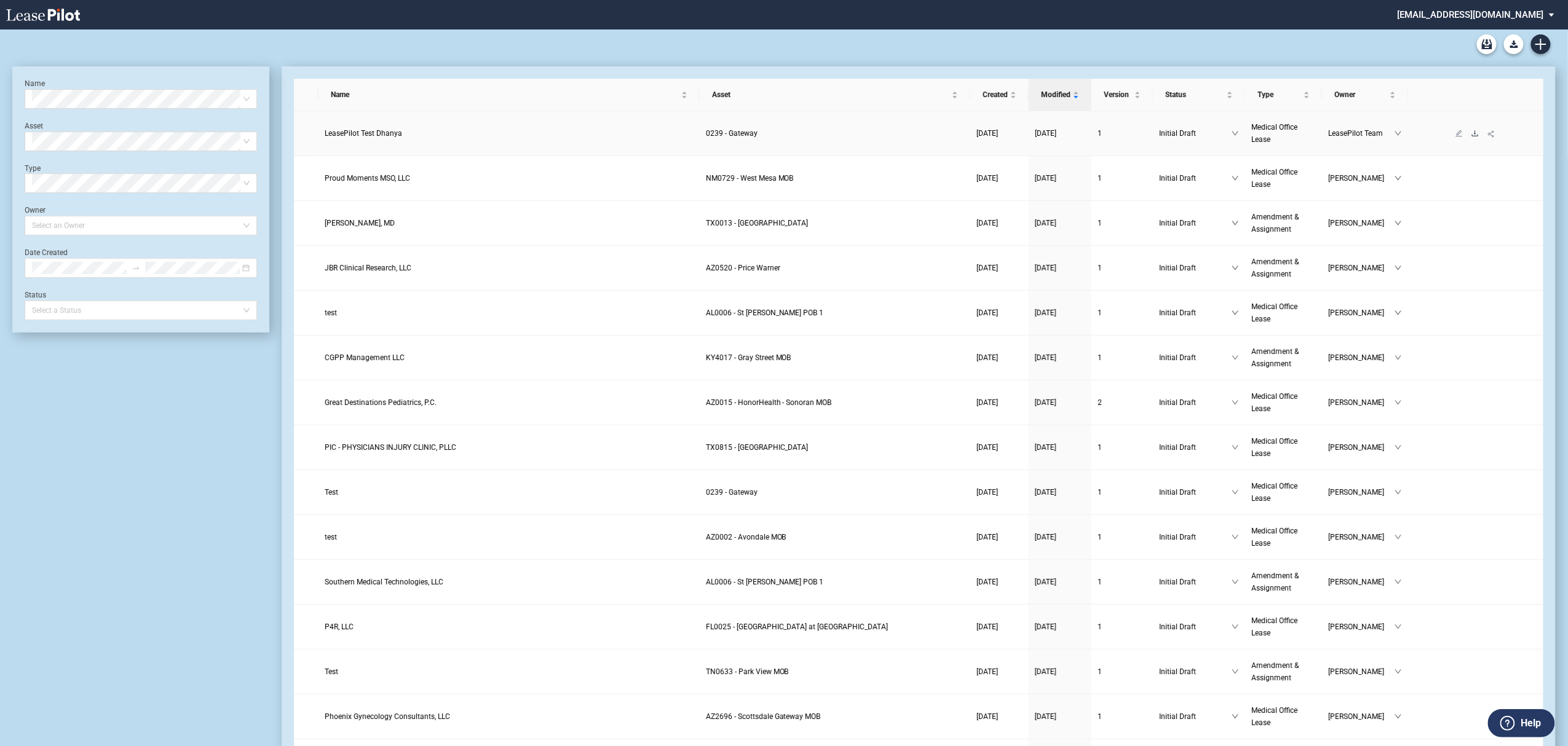
click at [1477, 134] on icon "download" at bounding box center [1475, 133] width 7 height 7
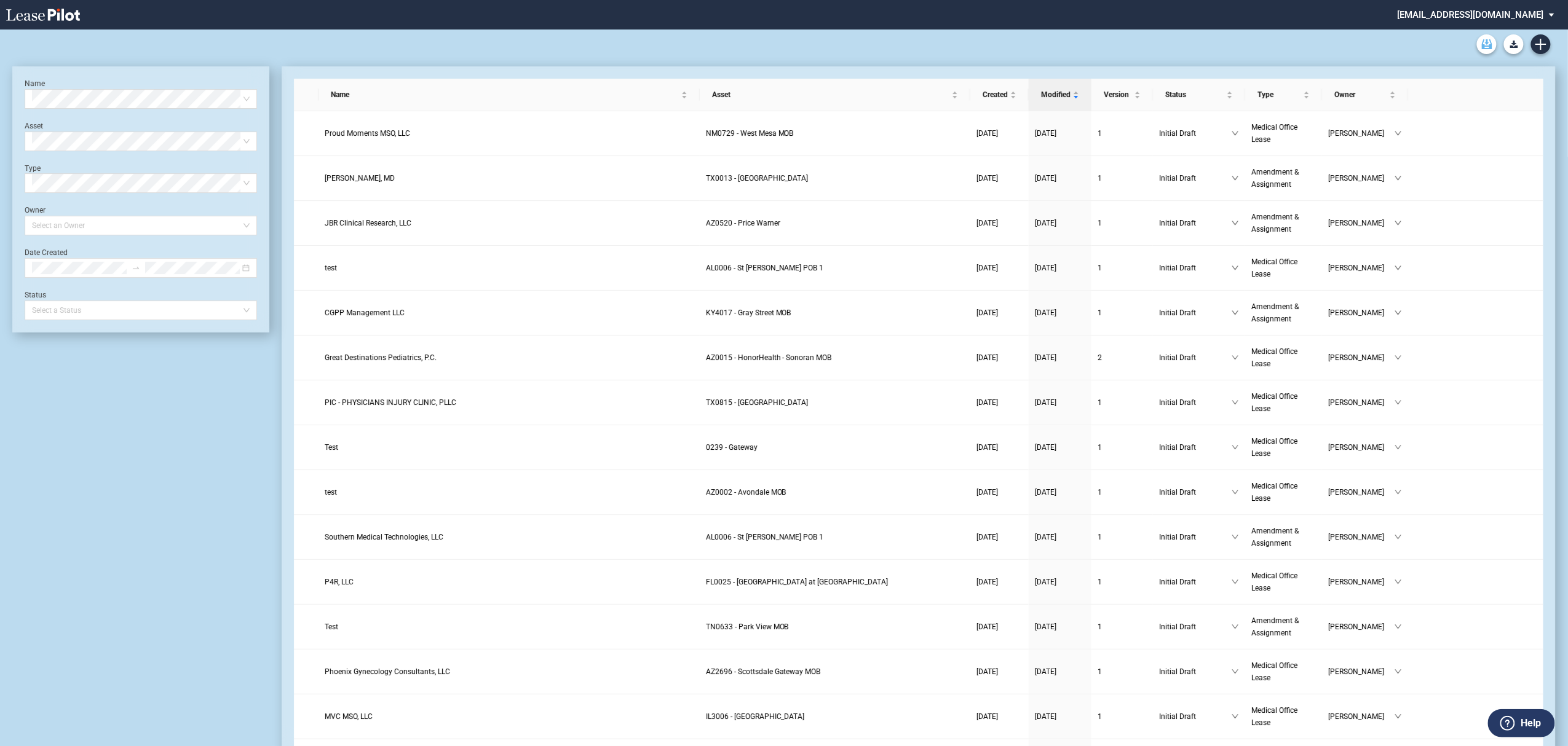
click at [1490, 44] on use "Archive" at bounding box center [1486, 44] width 10 height 9
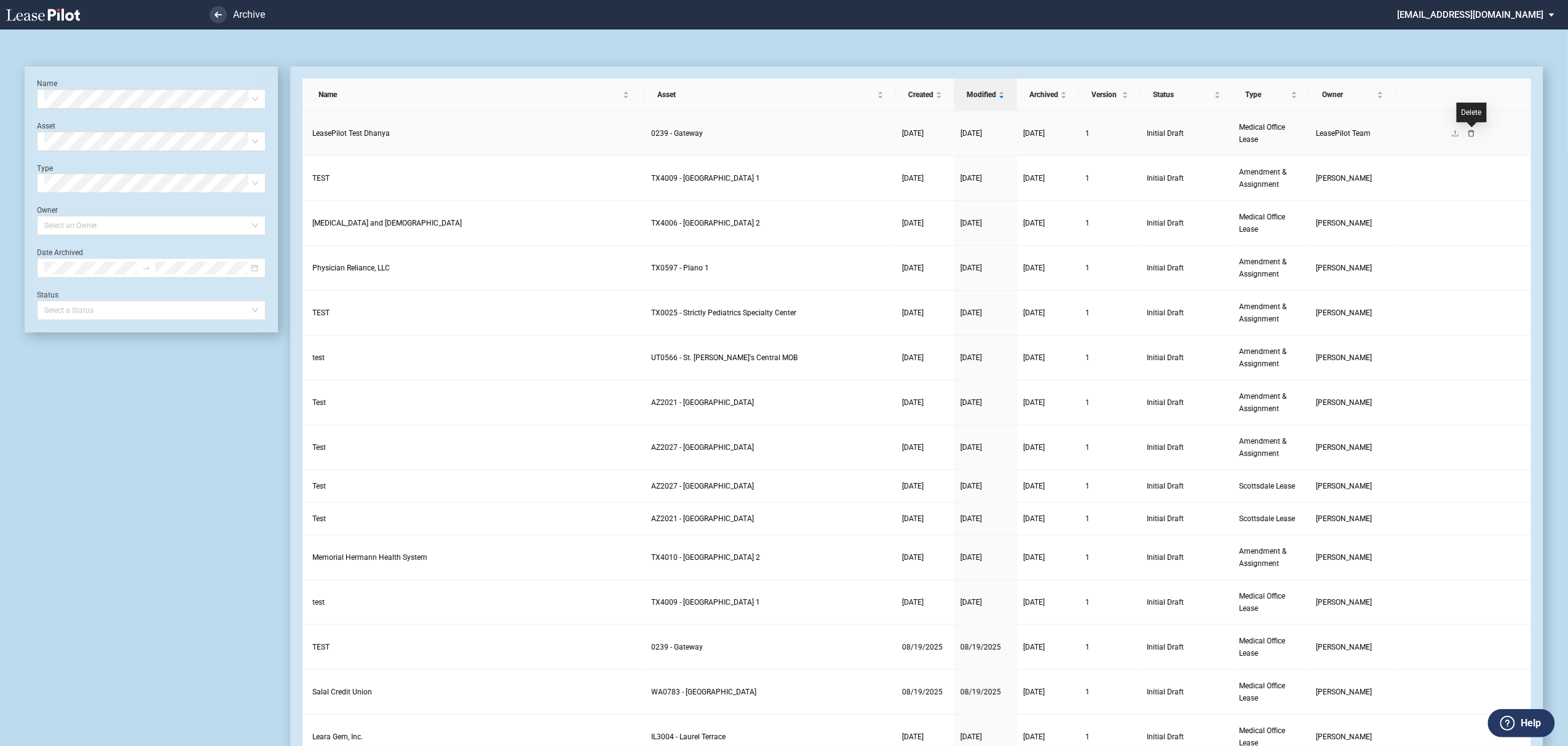
click at [1468, 134] on icon "delete" at bounding box center [1471, 133] width 7 height 7
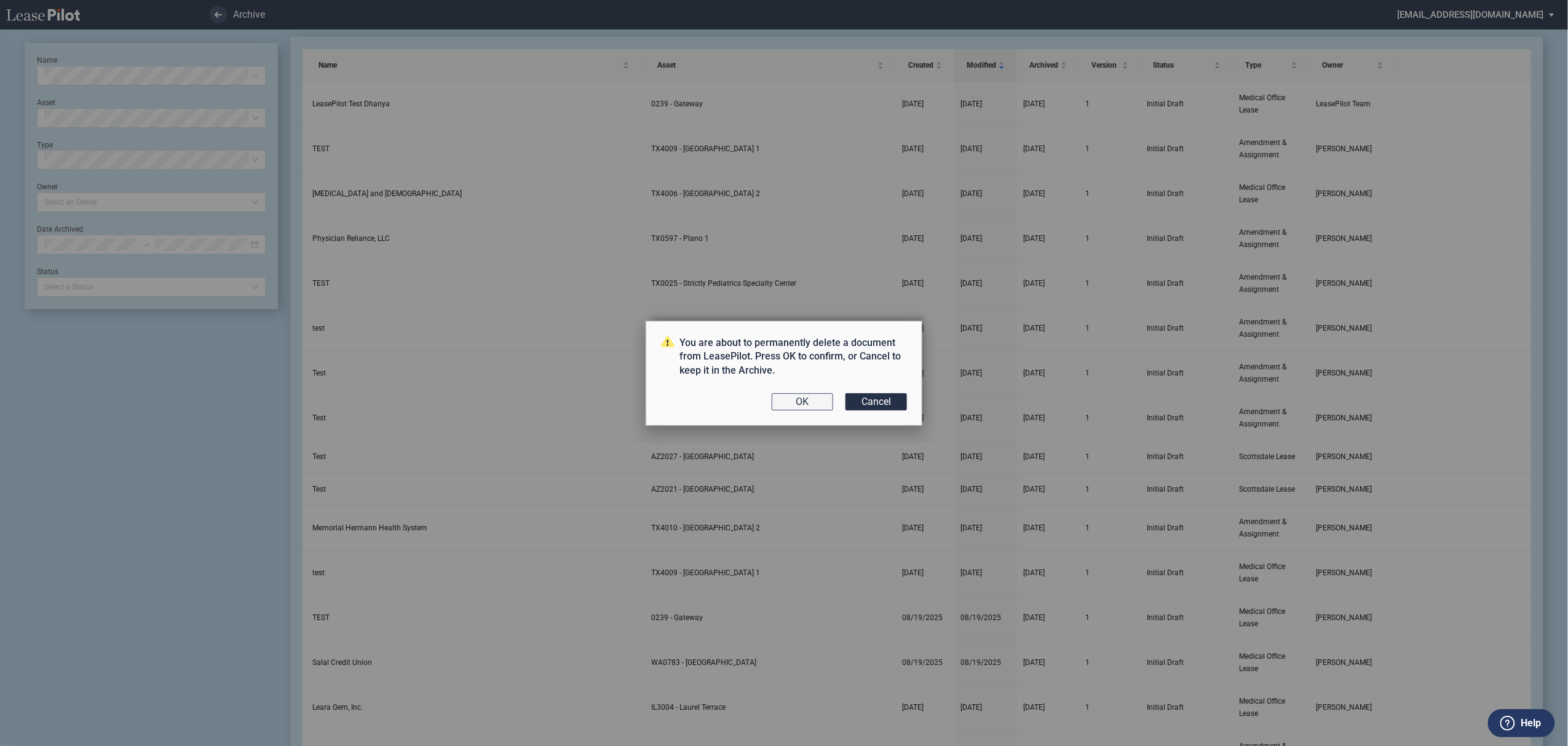
click at [778, 407] on button "OK" at bounding box center [803, 402] width 62 height 17
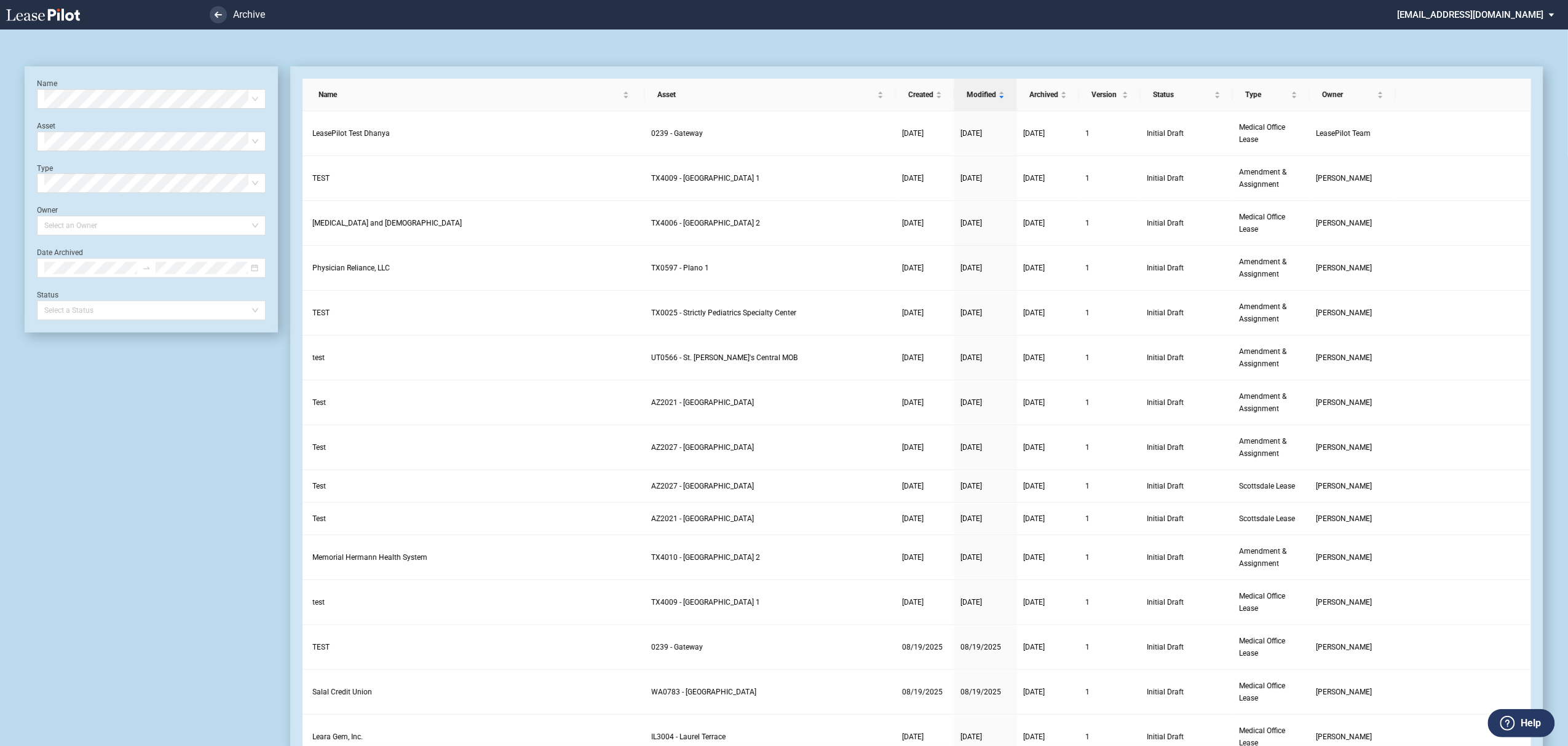
scroll to position [29, 0]
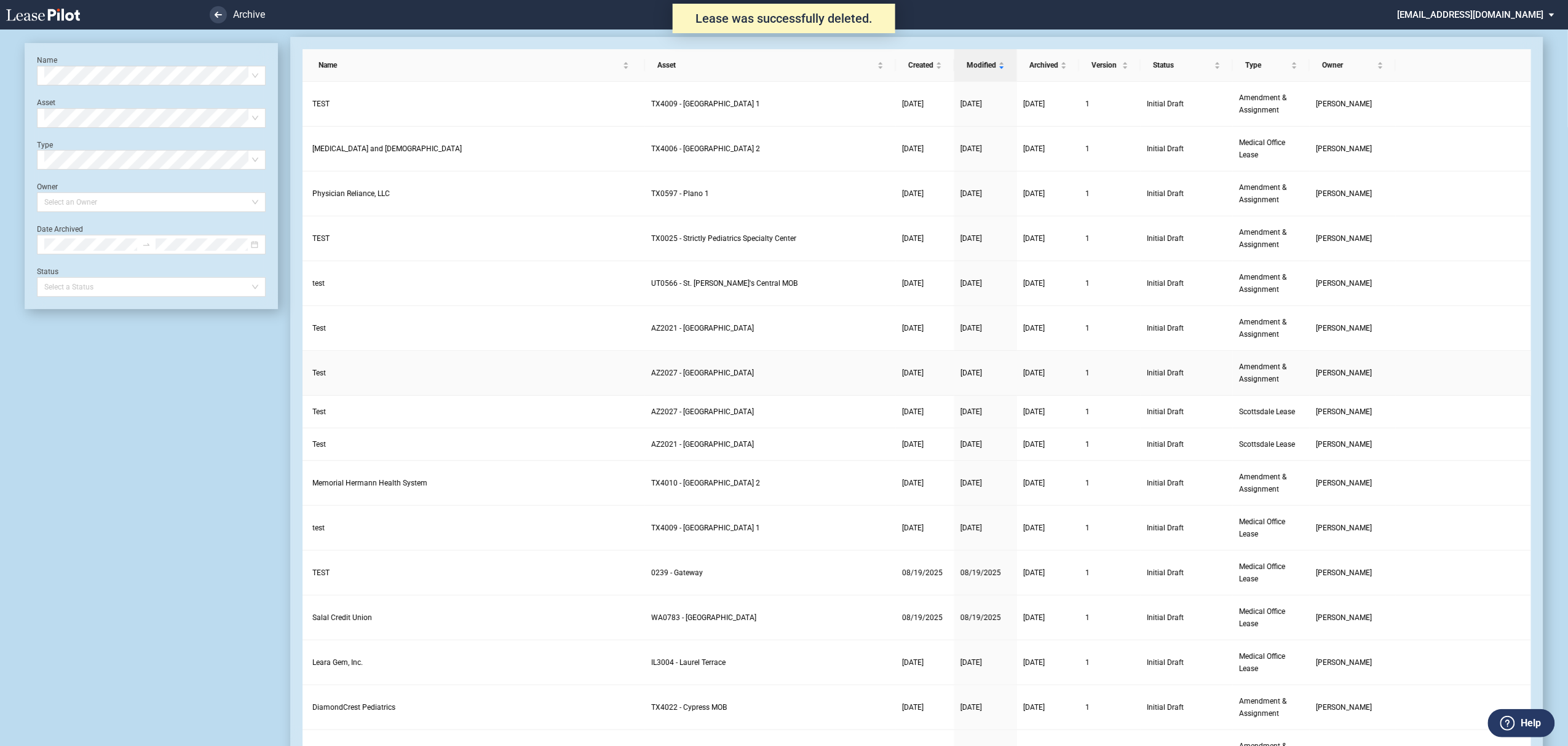
scroll to position [29, 0]
click at [37, 6] on link at bounding box center [65, 14] width 117 height 29
